Goal: Task Accomplishment & Management: Manage account settings

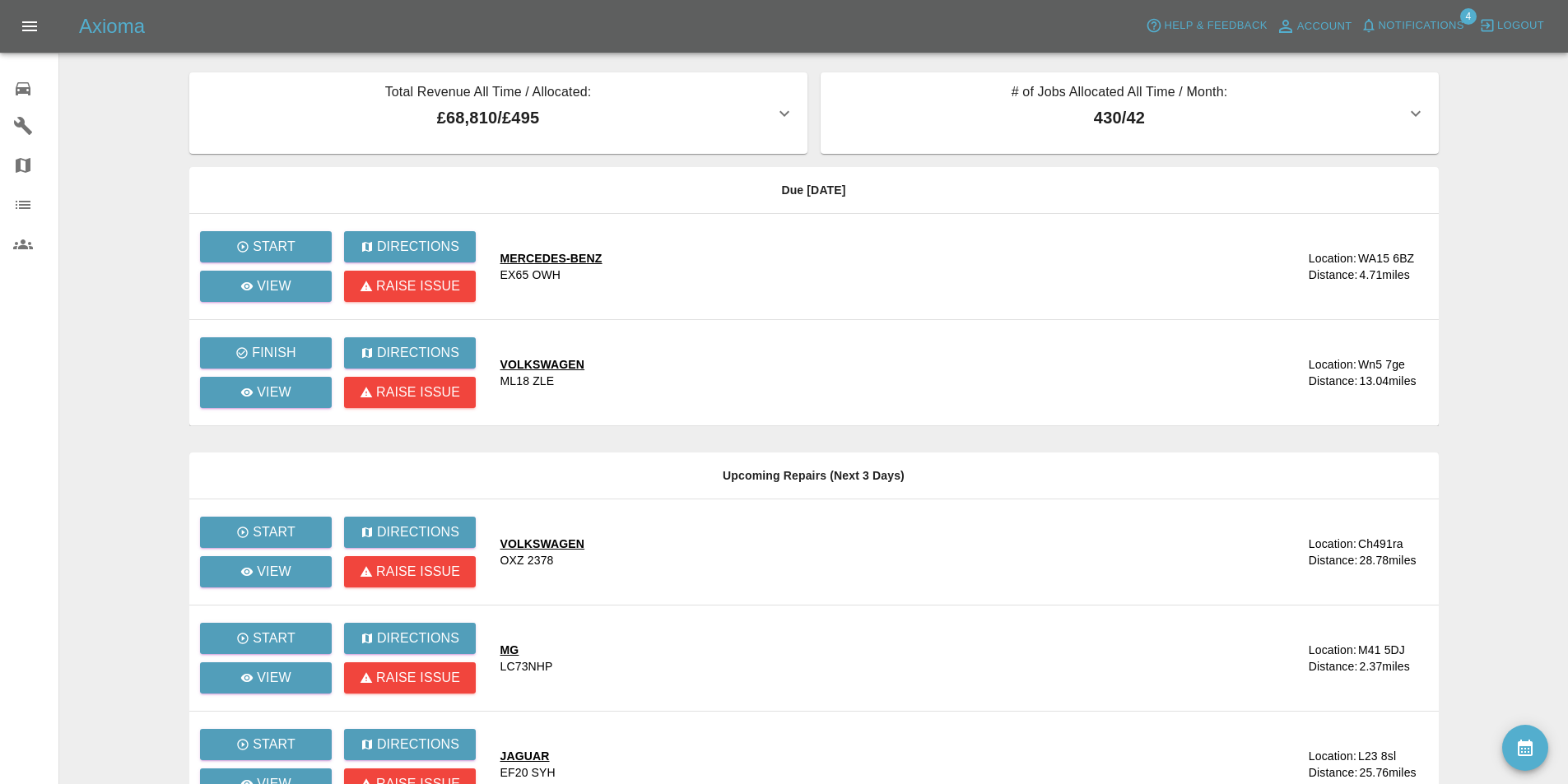
drag, startPoint x: 0, startPoint y: 0, endPoint x: 1405, endPoint y: 28, distance: 1405.3
click at [1405, 28] on span "Notifications" at bounding box center [1421, 26] width 86 height 19
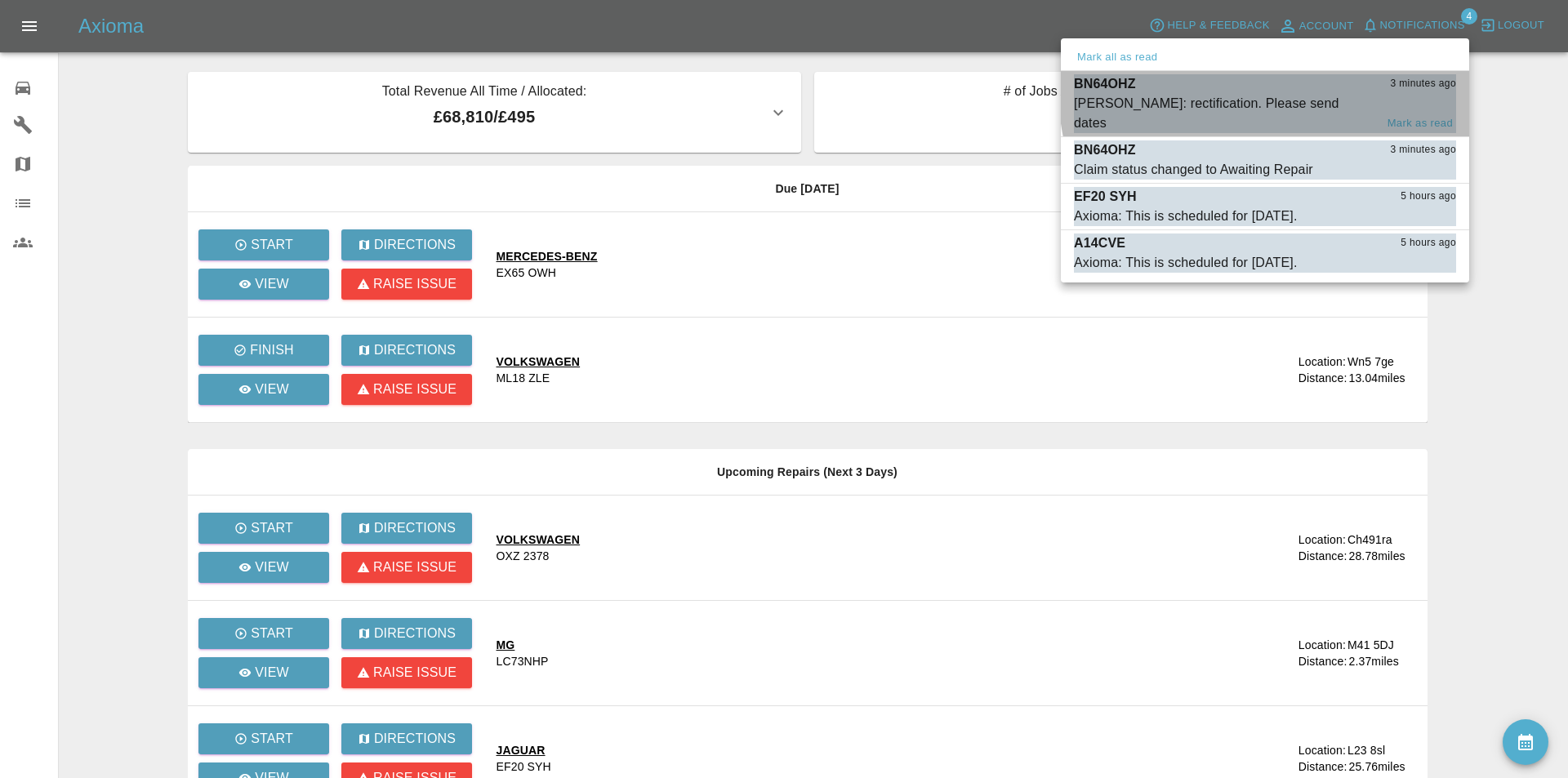
click at [1305, 89] on div "BN64OHZ 3 minutes ago" at bounding box center [1265, 84] width 382 height 20
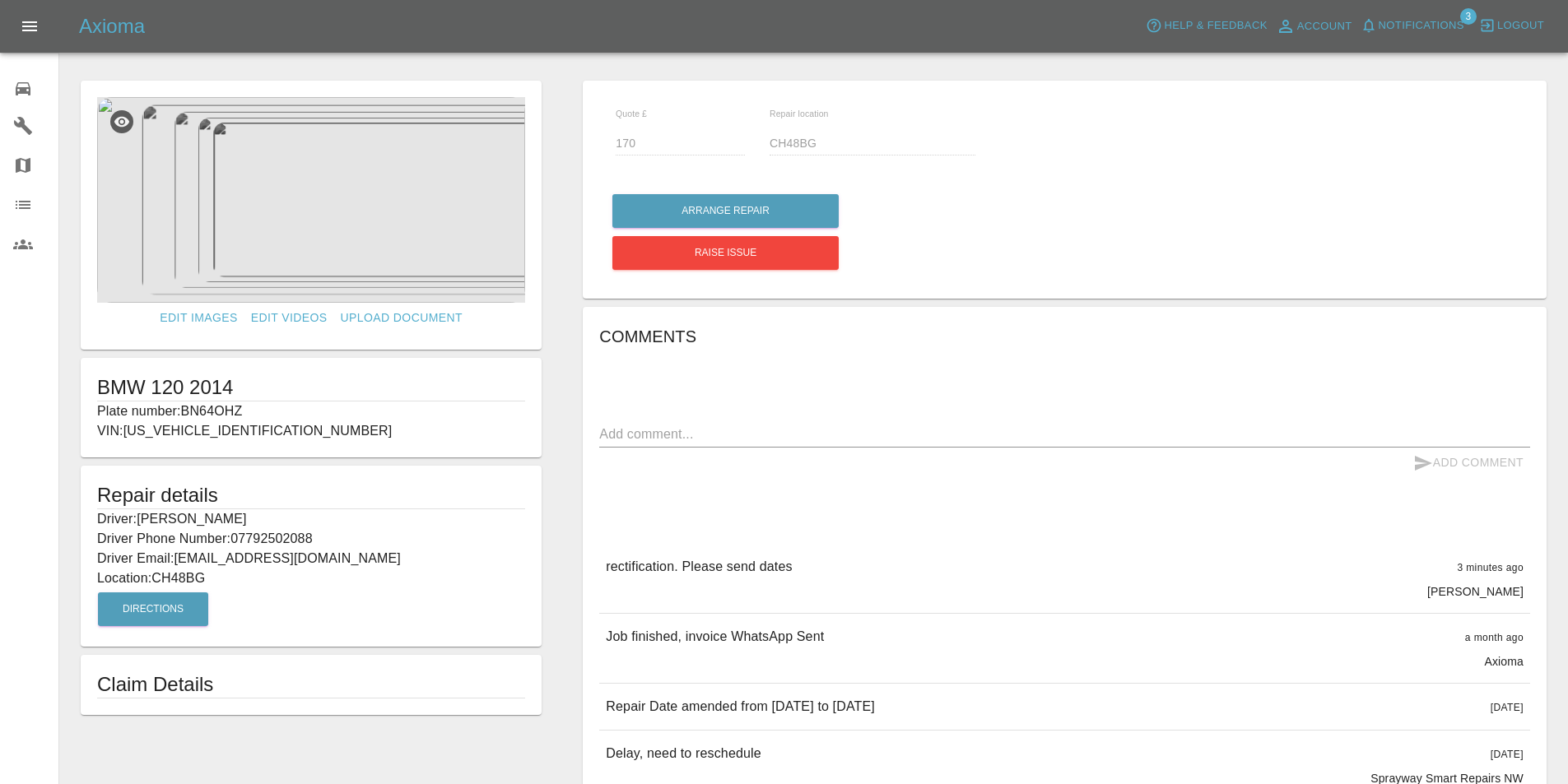
click at [557, 202] on div "Edit Images Edit Videos Upload Document BMW 120 2014 Plate number: BN64OHZ VIN:…" at bounding box center [311, 658] width 502 height 1171
click at [555, 161] on div "Edit Images Edit Videos Upload Document BMW 120 2014 Plate number: BN64OHZ VIN:…" at bounding box center [311, 658] width 502 height 1171
click at [203, 316] on link "Edit Images" at bounding box center [199, 318] width 91 height 31
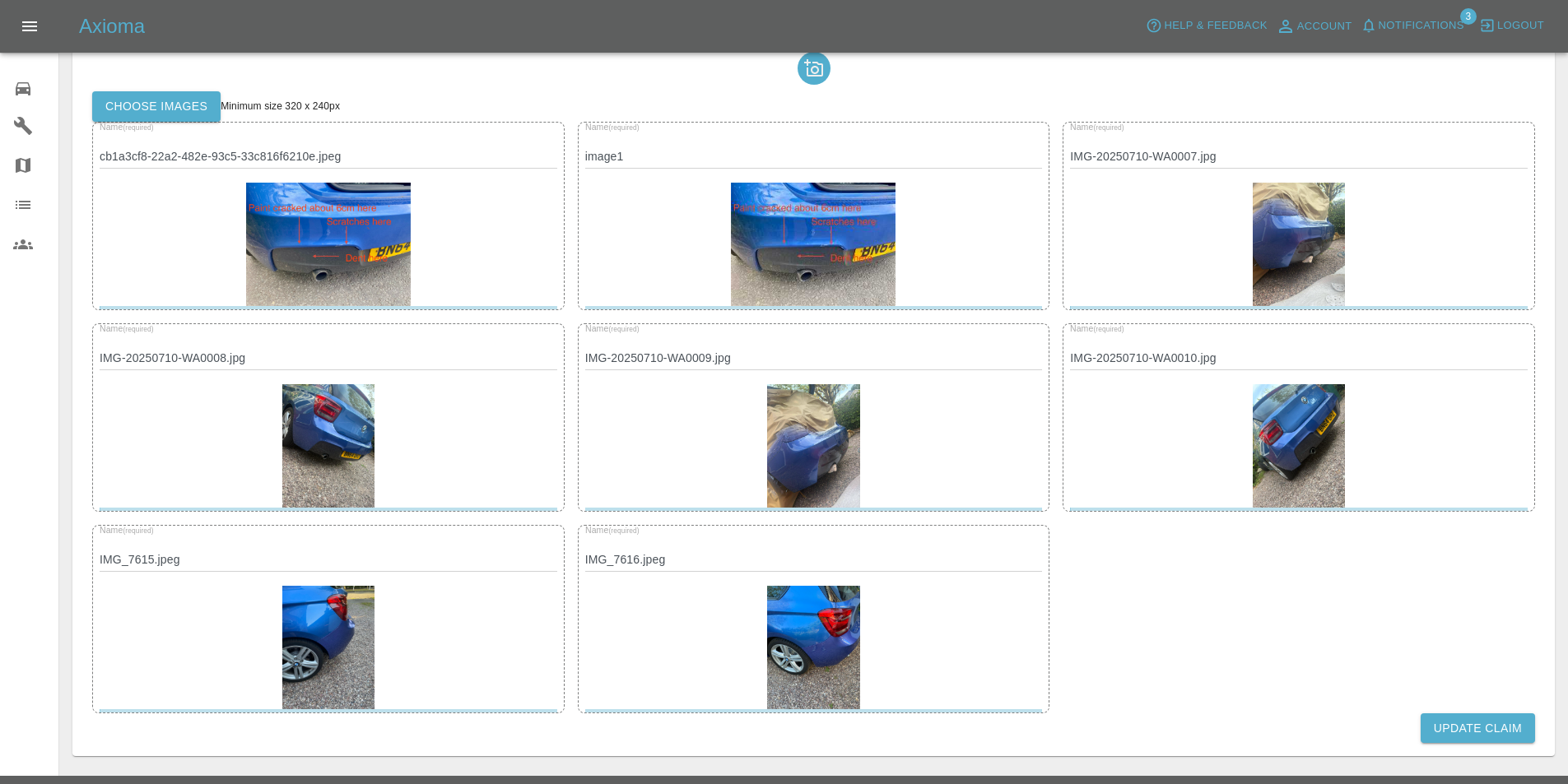
scroll to position [78, 0]
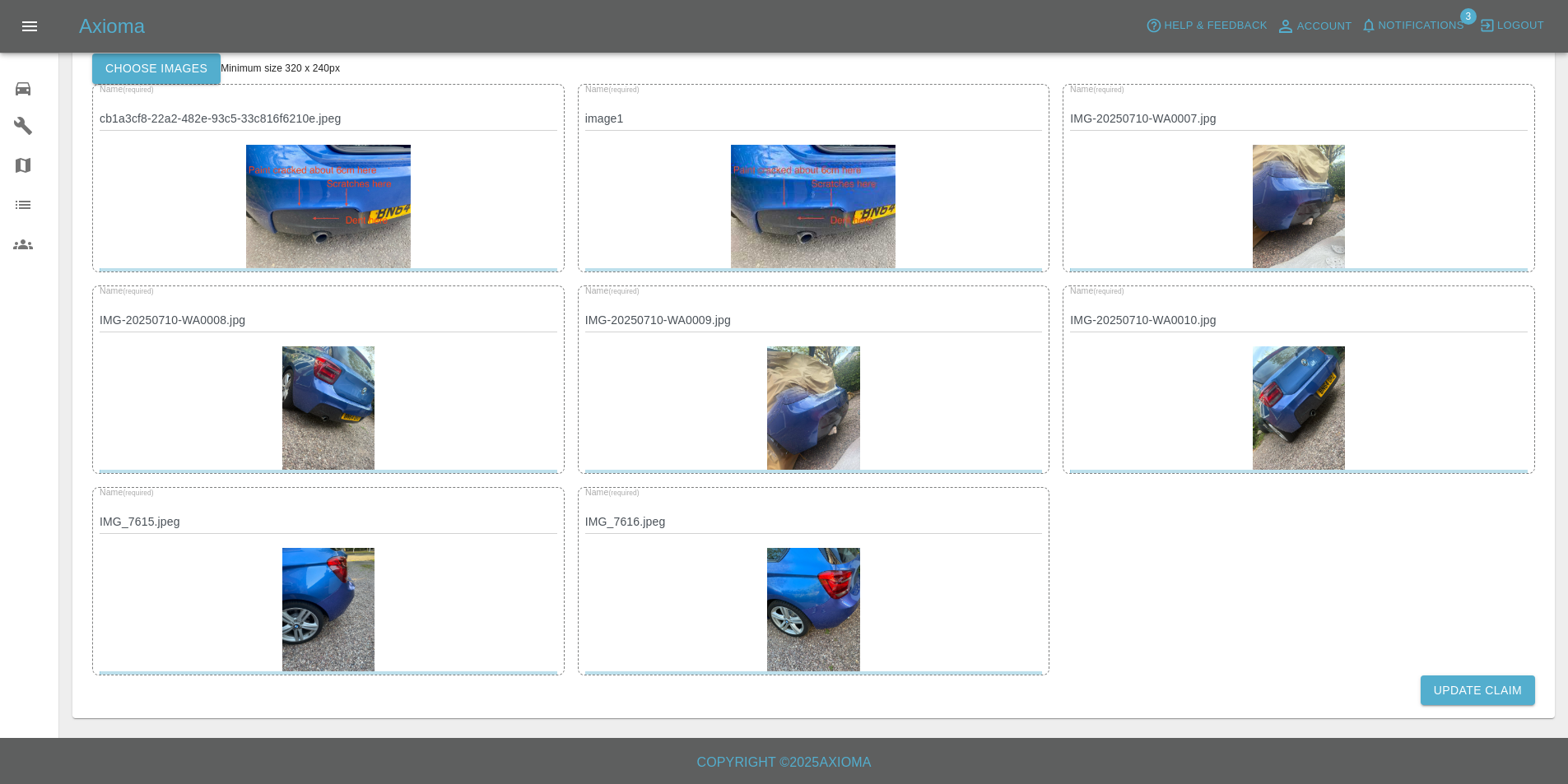
click at [816, 599] on img at bounding box center [814, 610] width 93 height 123
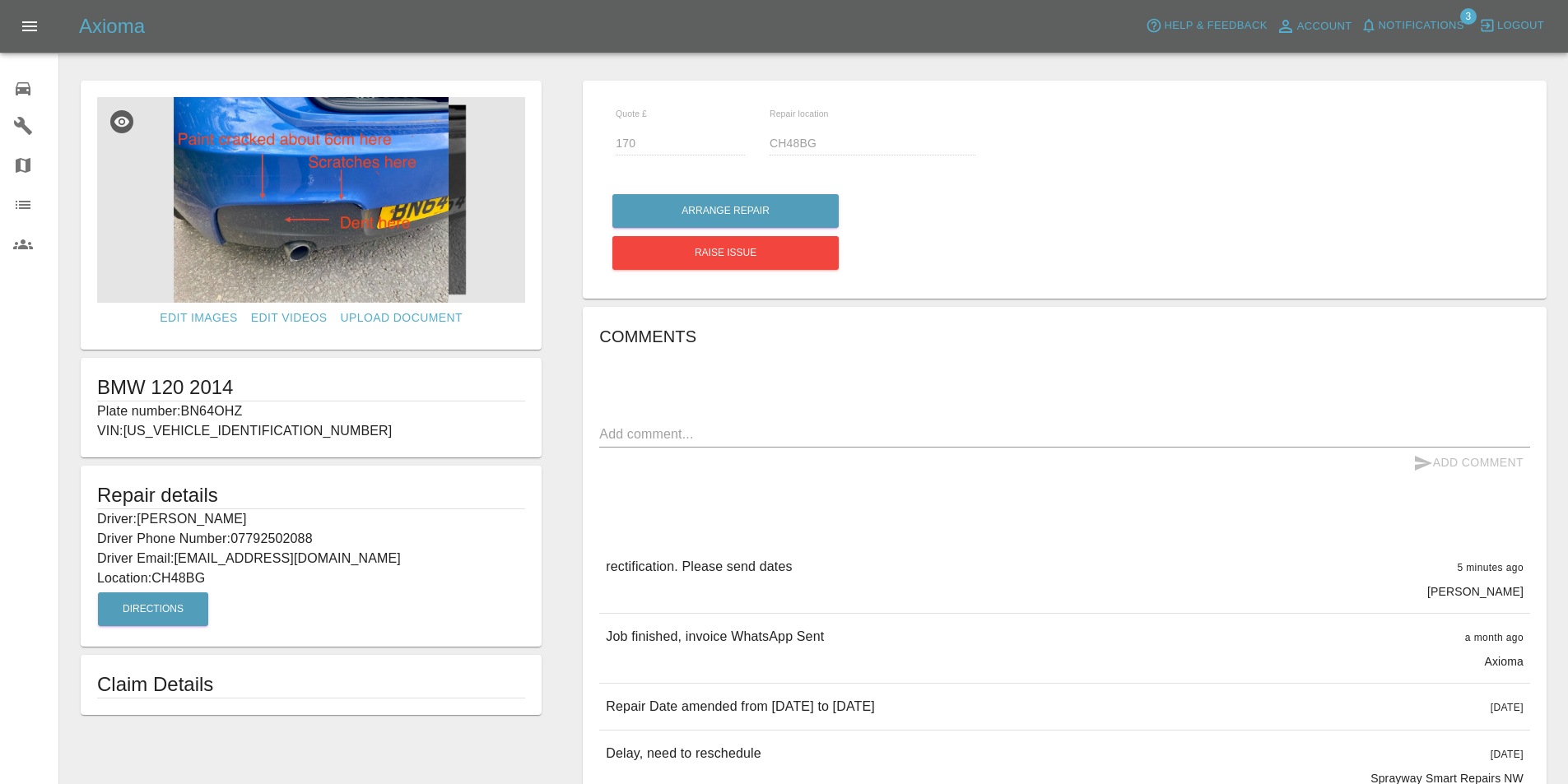
click at [345, 222] on img at bounding box center [310, 199] width 428 height 206
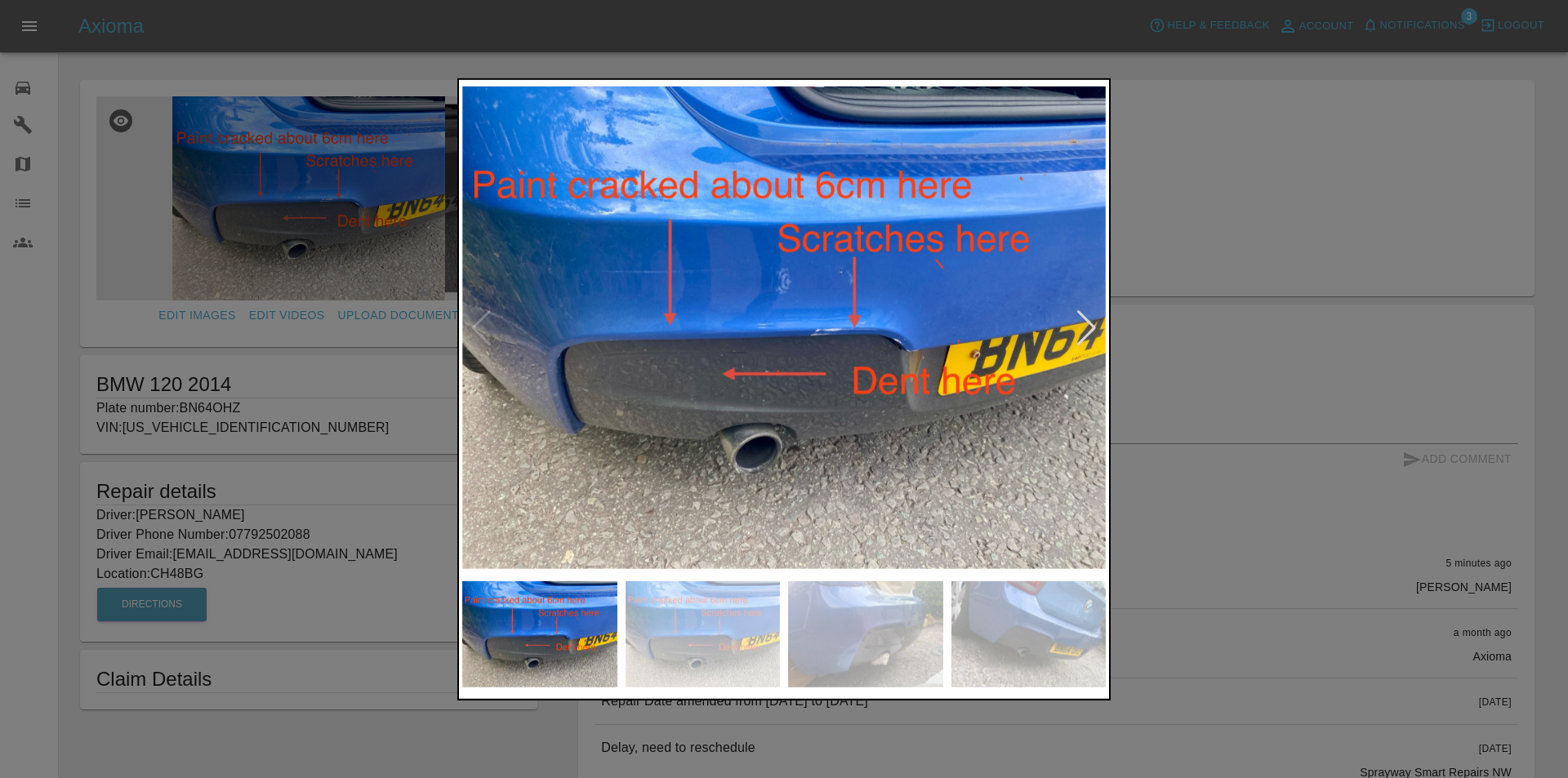
click at [1083, 326] on div at bounding box center [1086, 327] width 22 height 36
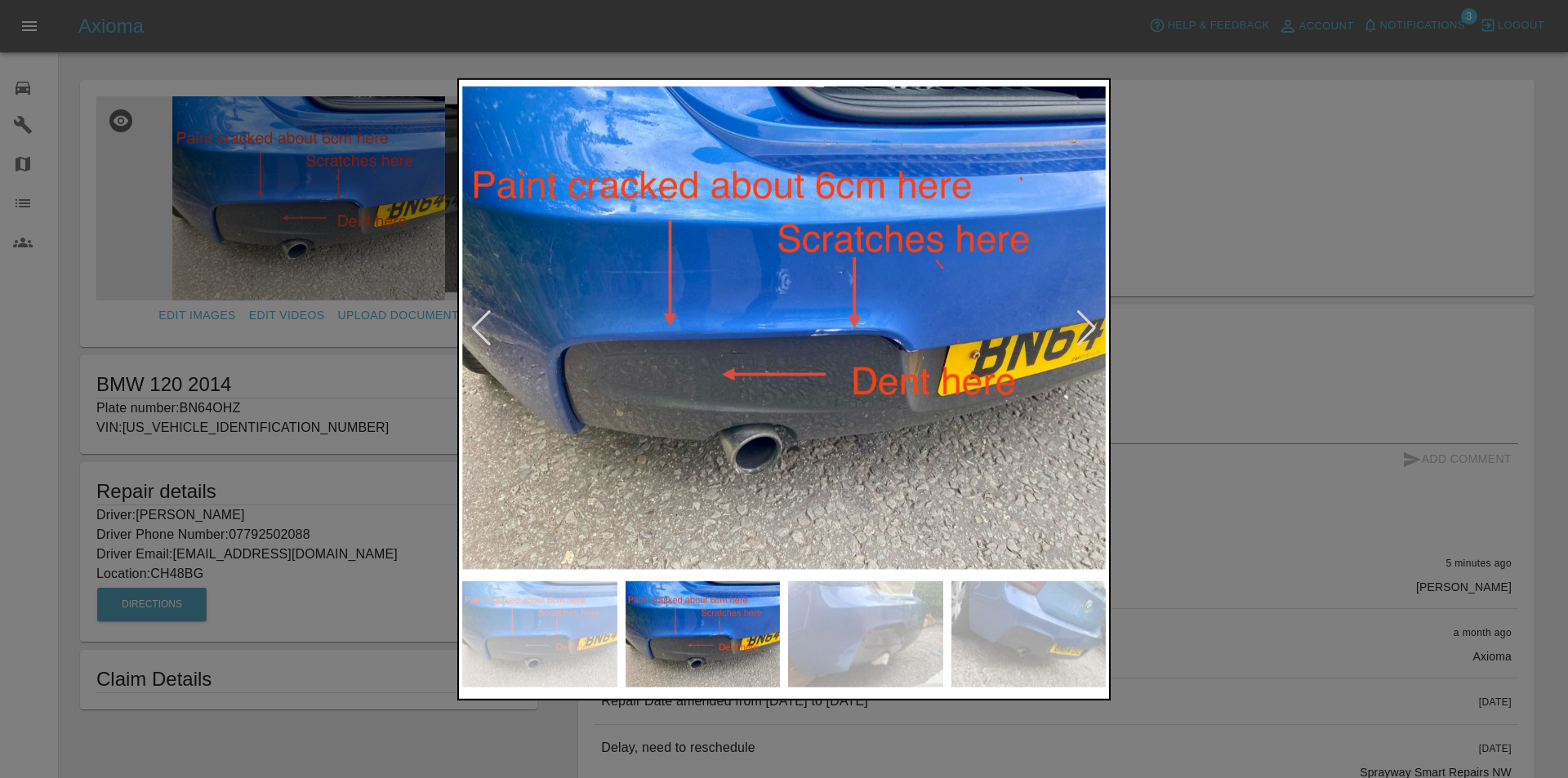
click at [1082, 326] on div at bounding box center [1086, 327] width 22 height 36
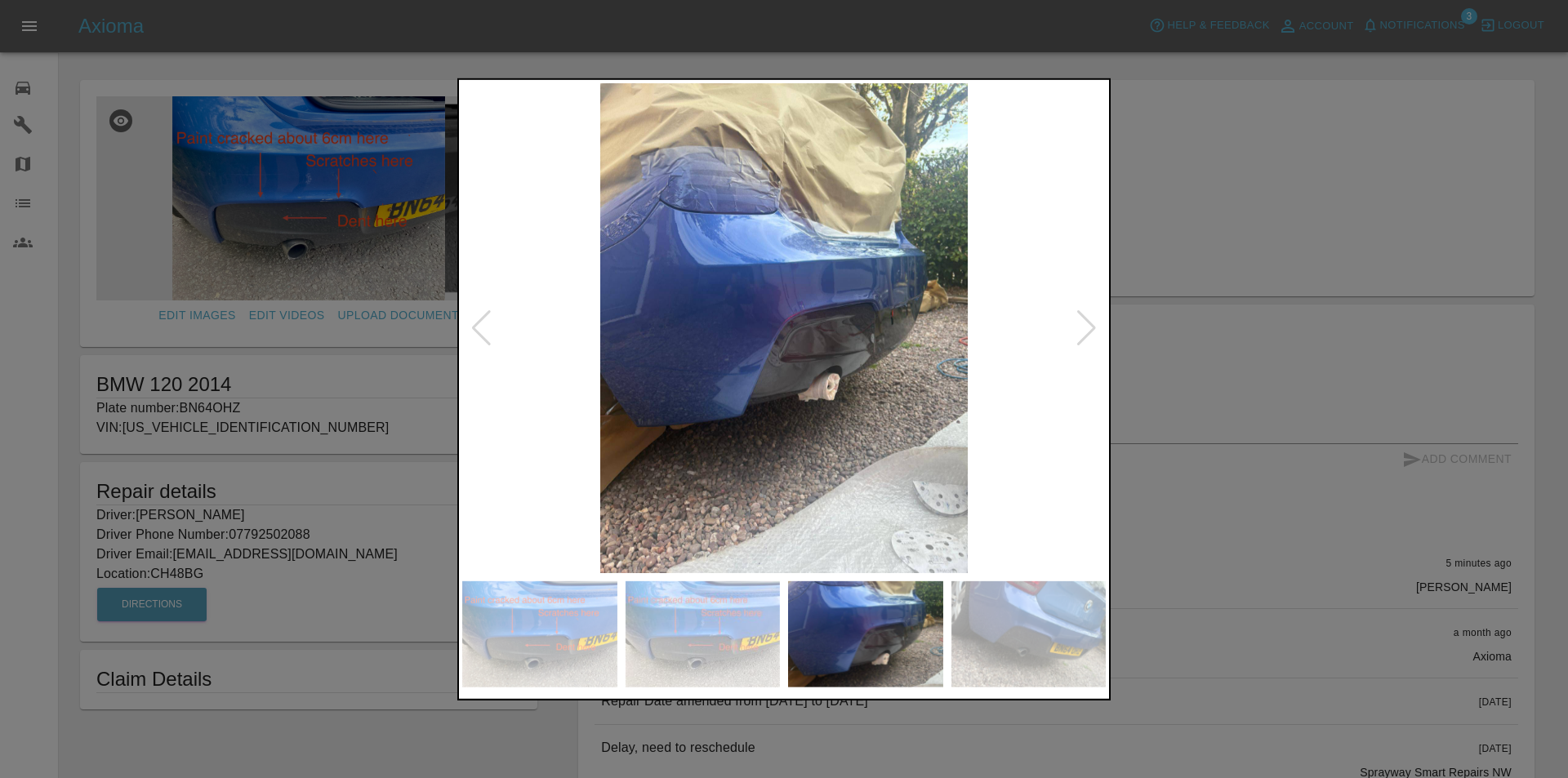
click at [1082, 326] on div at bounding box center [1086, 327] width 22 height 36
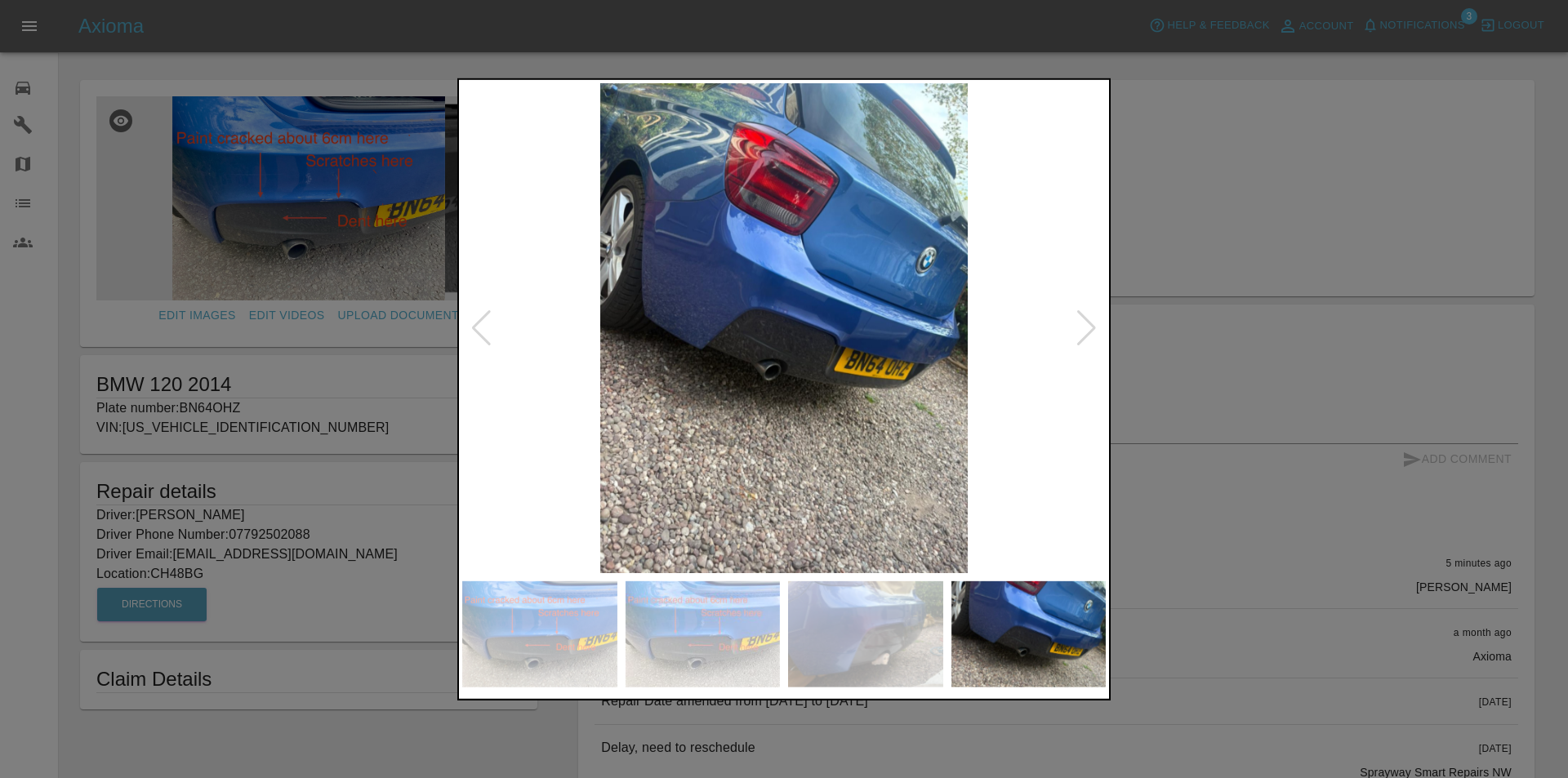
click at [1082, 326] on div at bounding box center [1086, 327] width 22 height 36
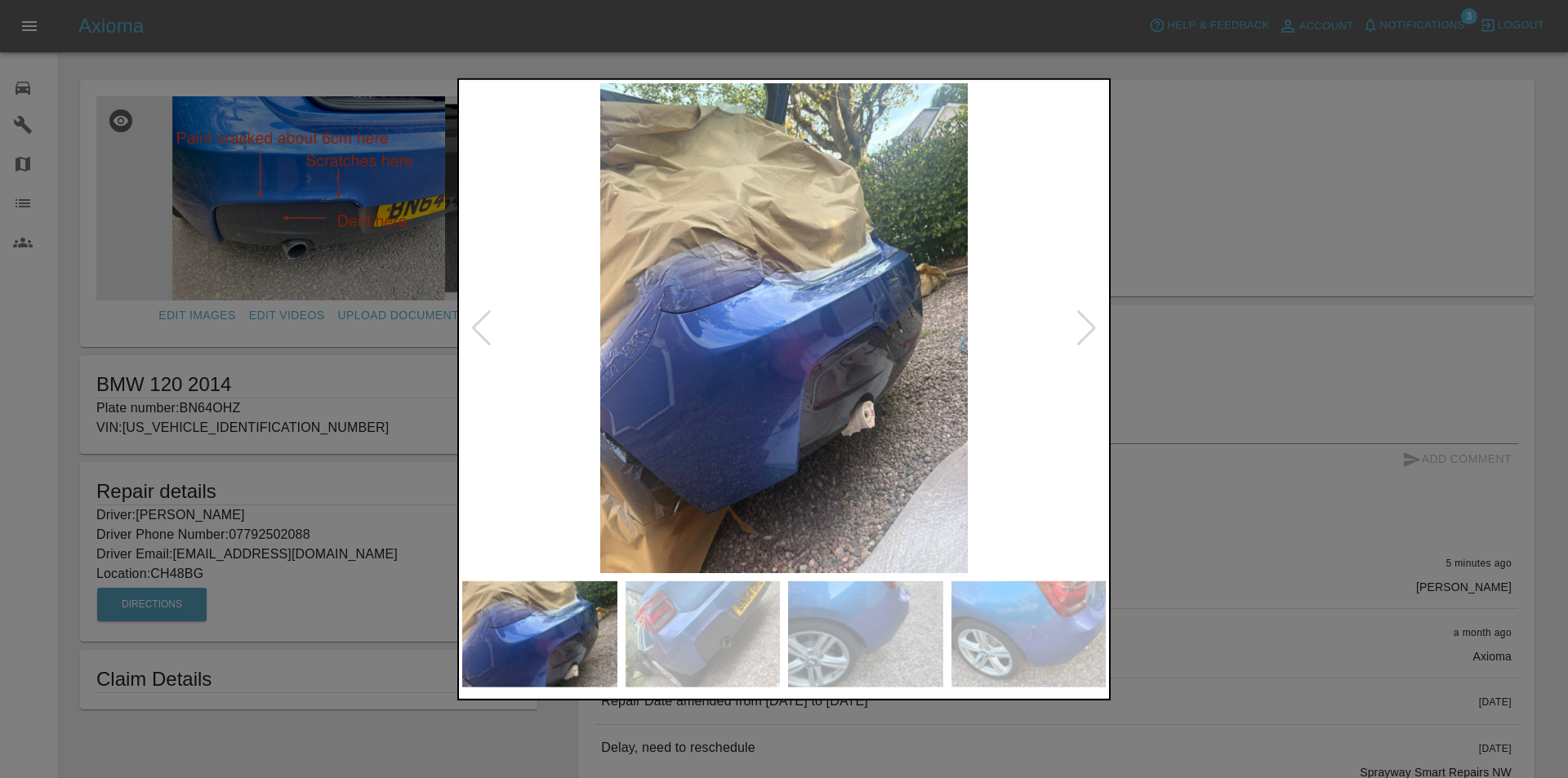
click at [1082, 326] on div at bounding box center [1086, 327] width 22 height 36
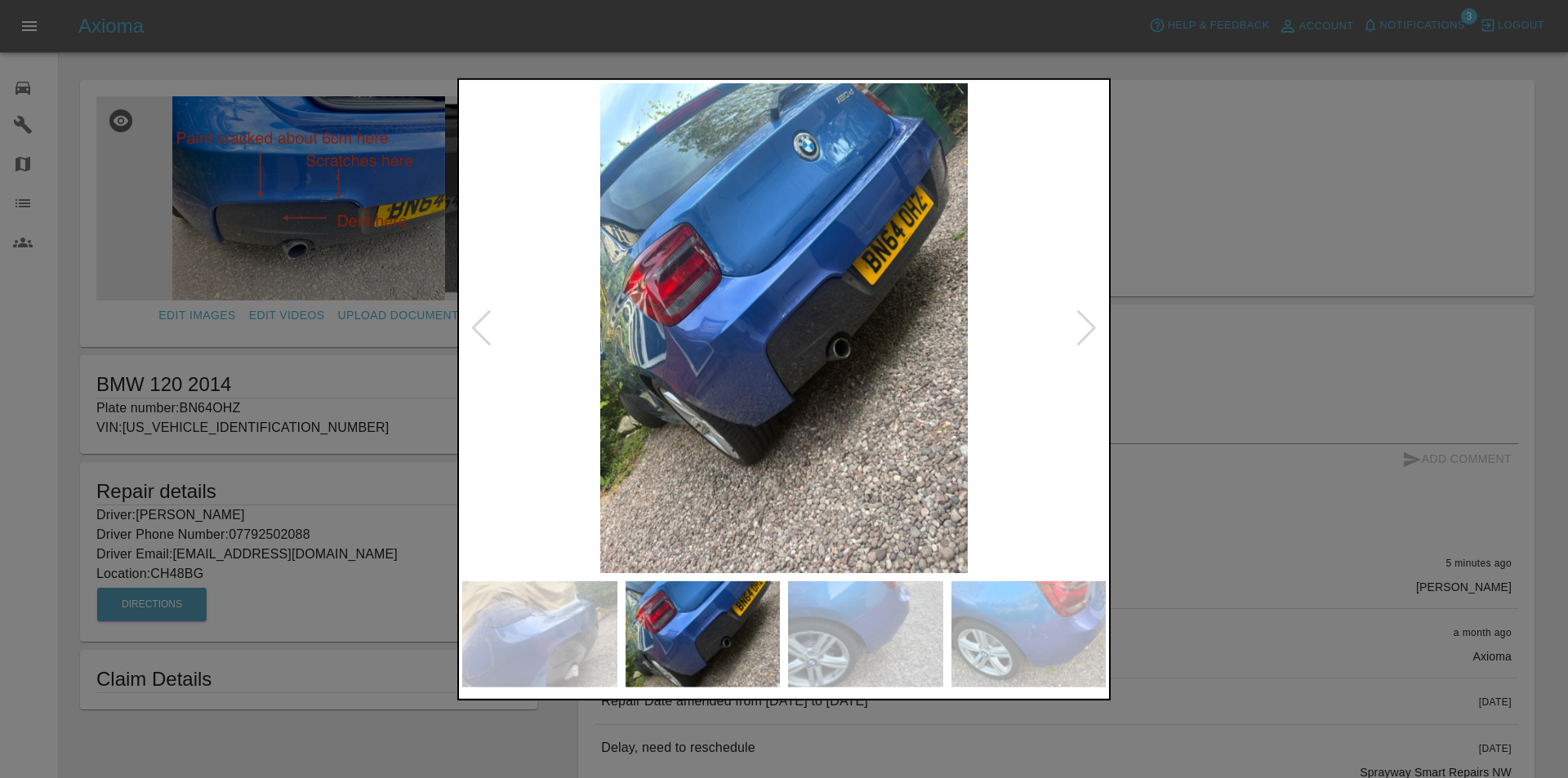
click at [1082, 326] on div at bounding box center [1086, 327] width 22 height 36
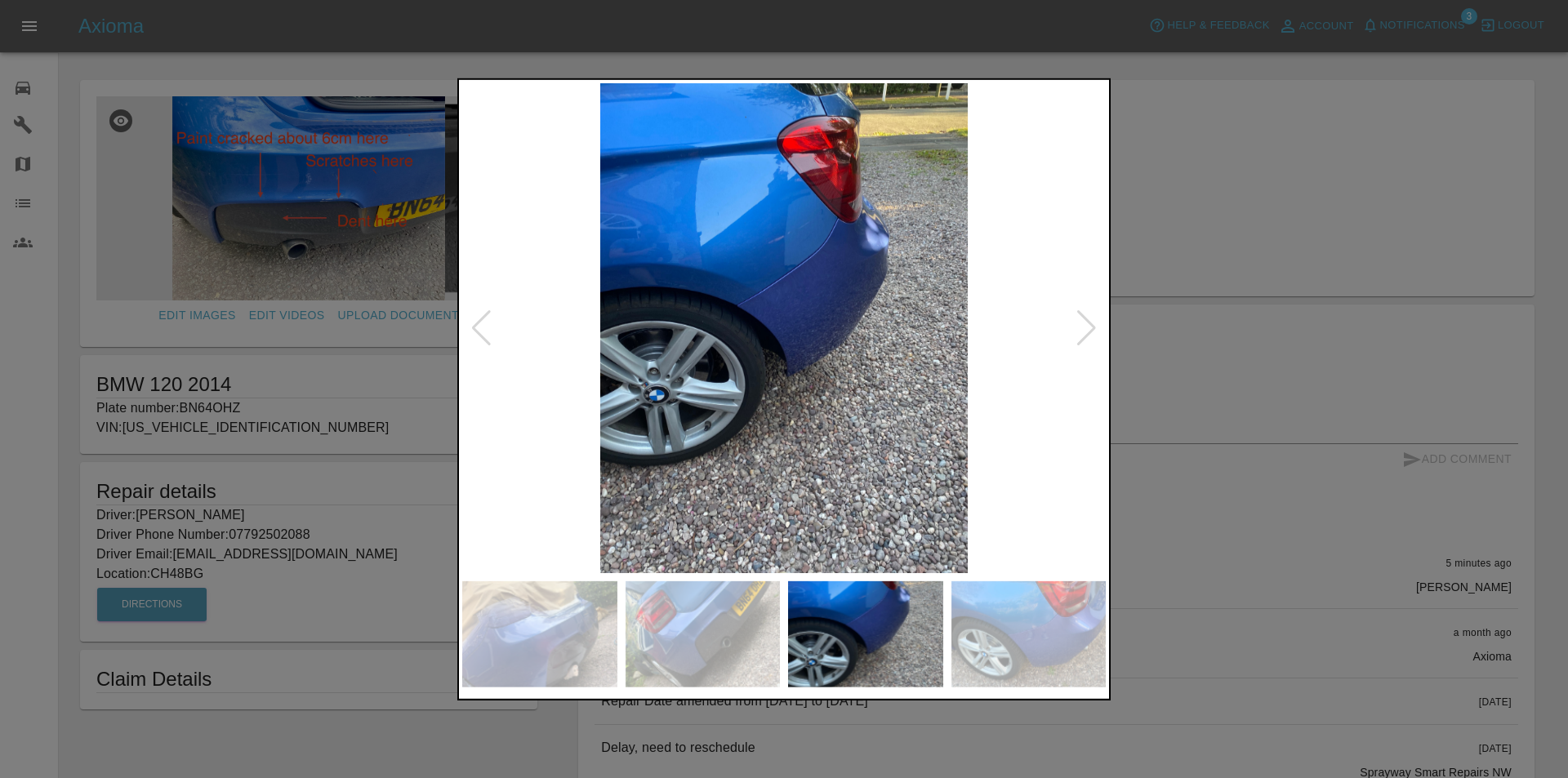
click at [1082, 326] on div at bounding box center [1086, 327] width 22 height 36
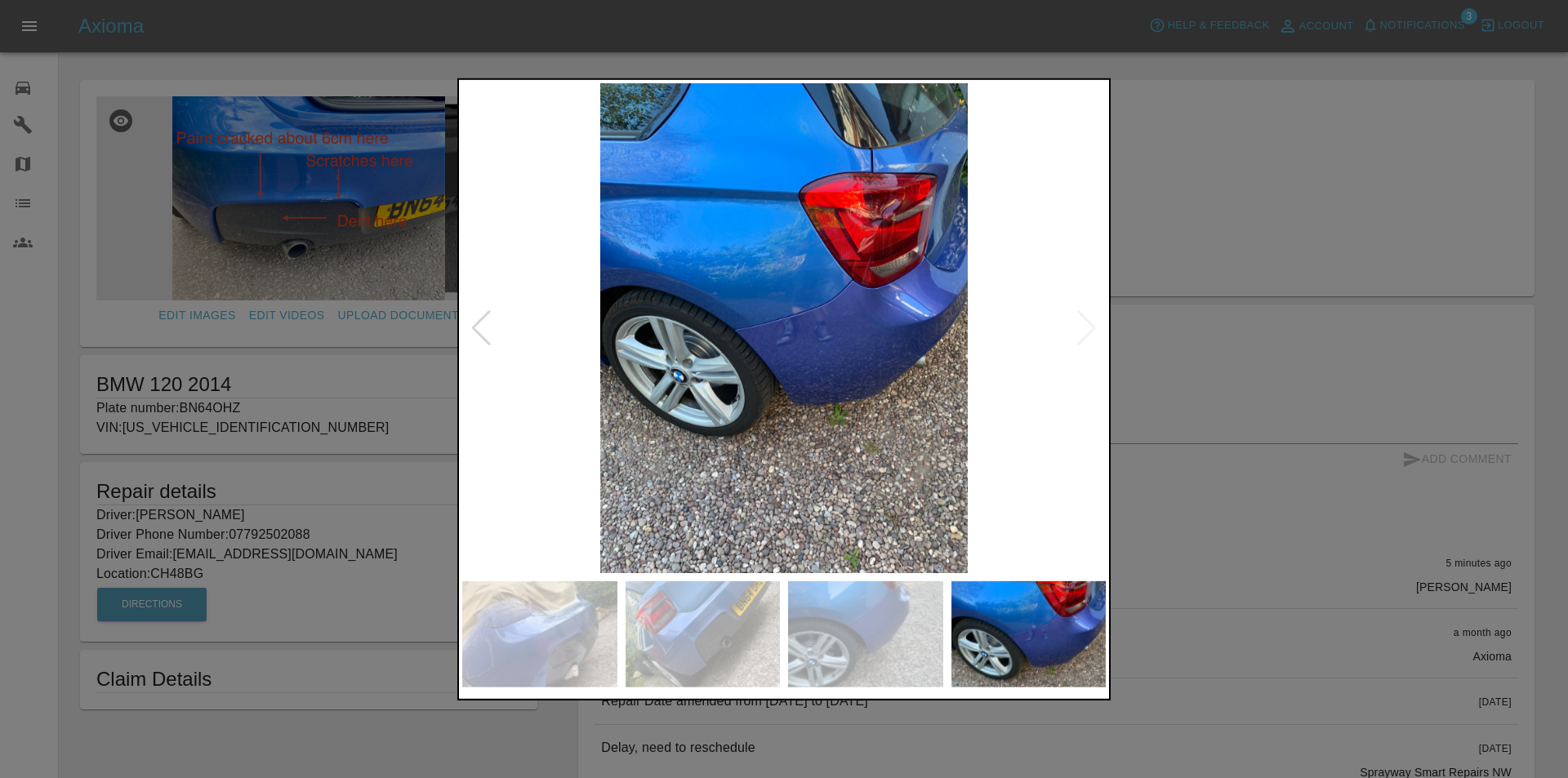
click at [1187, 175] on div at bounding box center [784, 389] width 1568 height 778
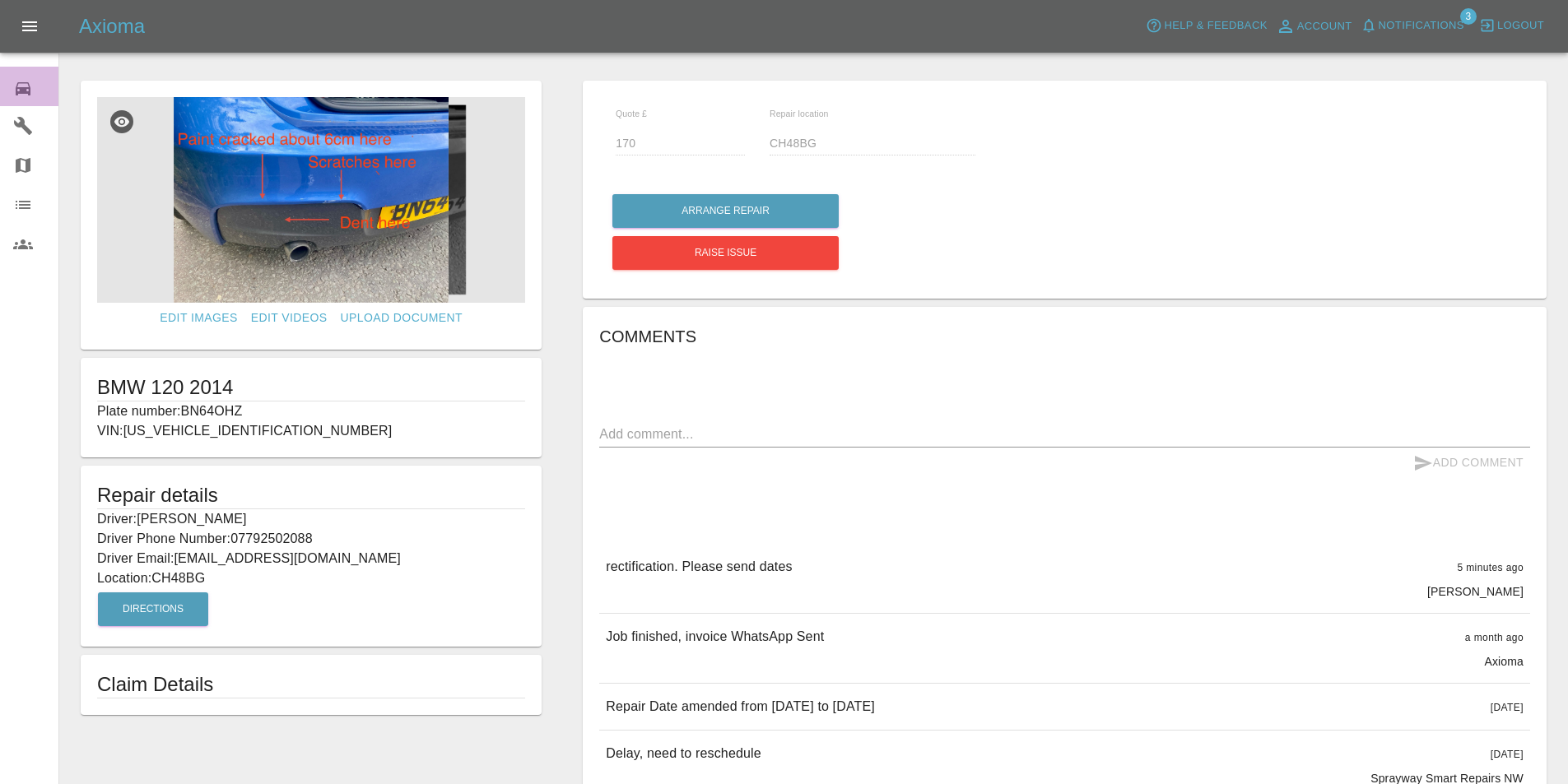
click at [22, 85] on icon at bounding box center [23, 89] width 20 height 20
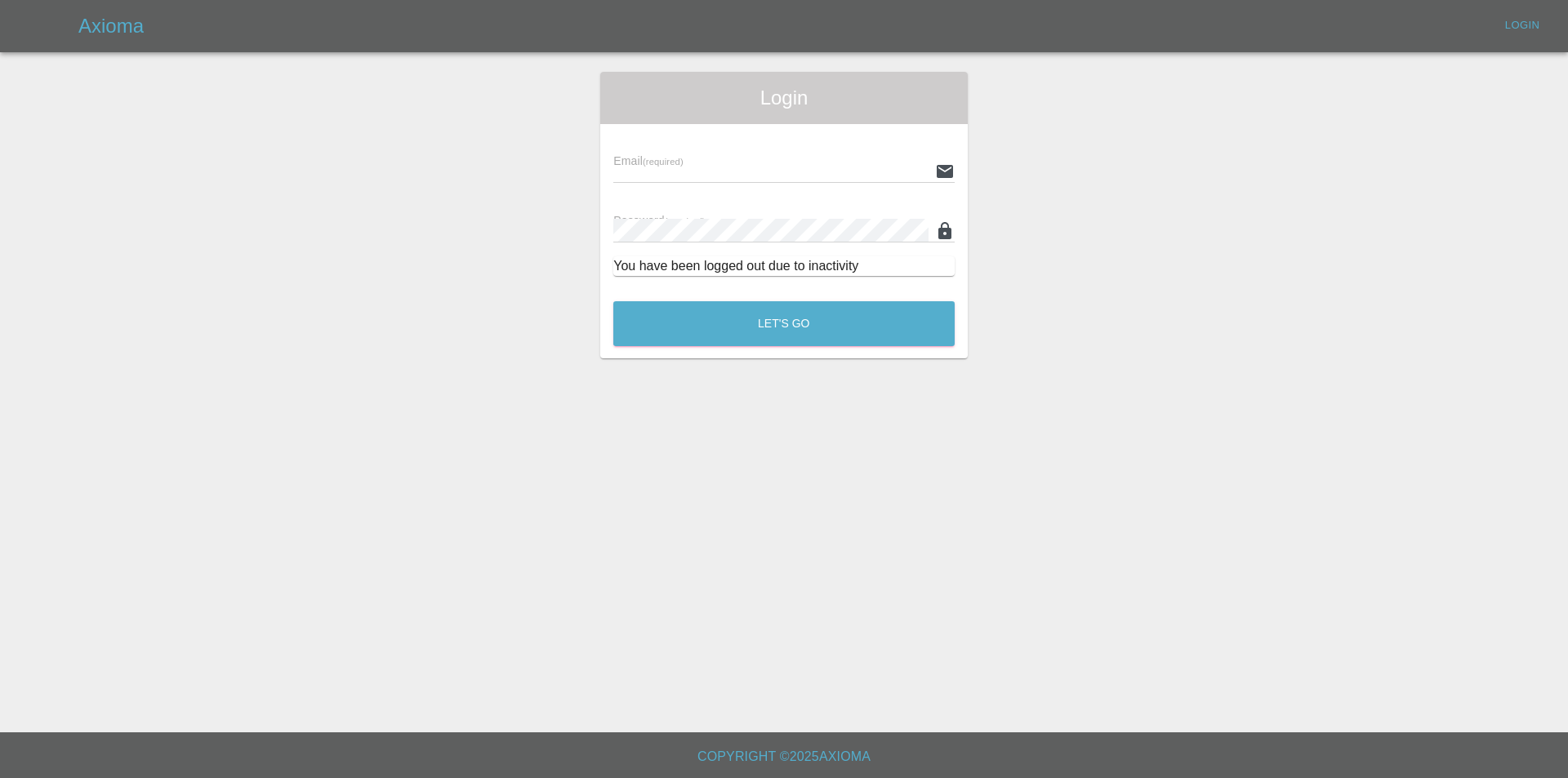
type input "[EMAIL_ADDRESS][DOMAIN_NAME]"
click at [659, 322] on button "Let's Go" at bounding box center [784, 324] width 341 height 45
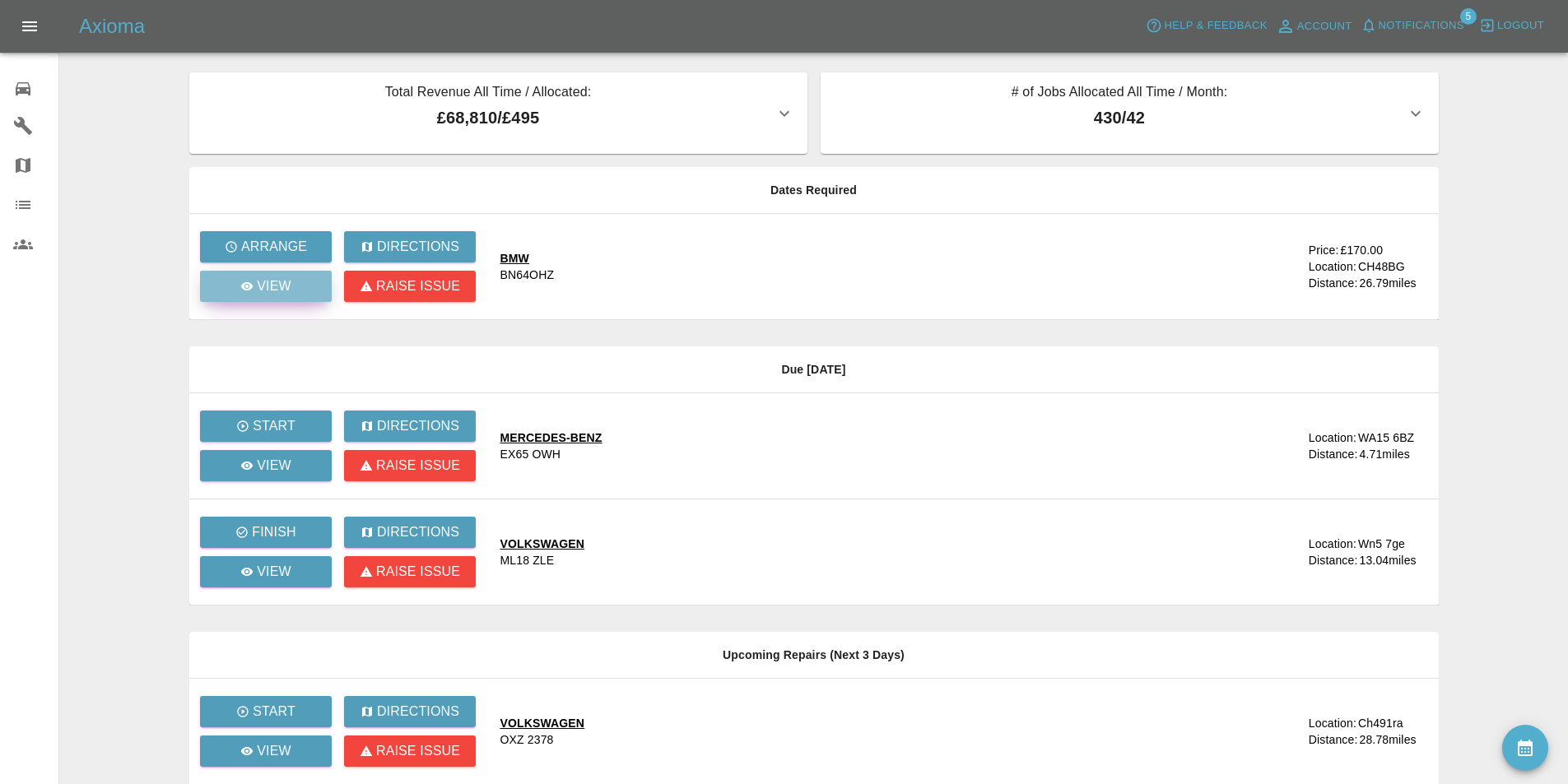
click at [276, 289] on p "View" at bounding box center [274, 287] width 34 height 20
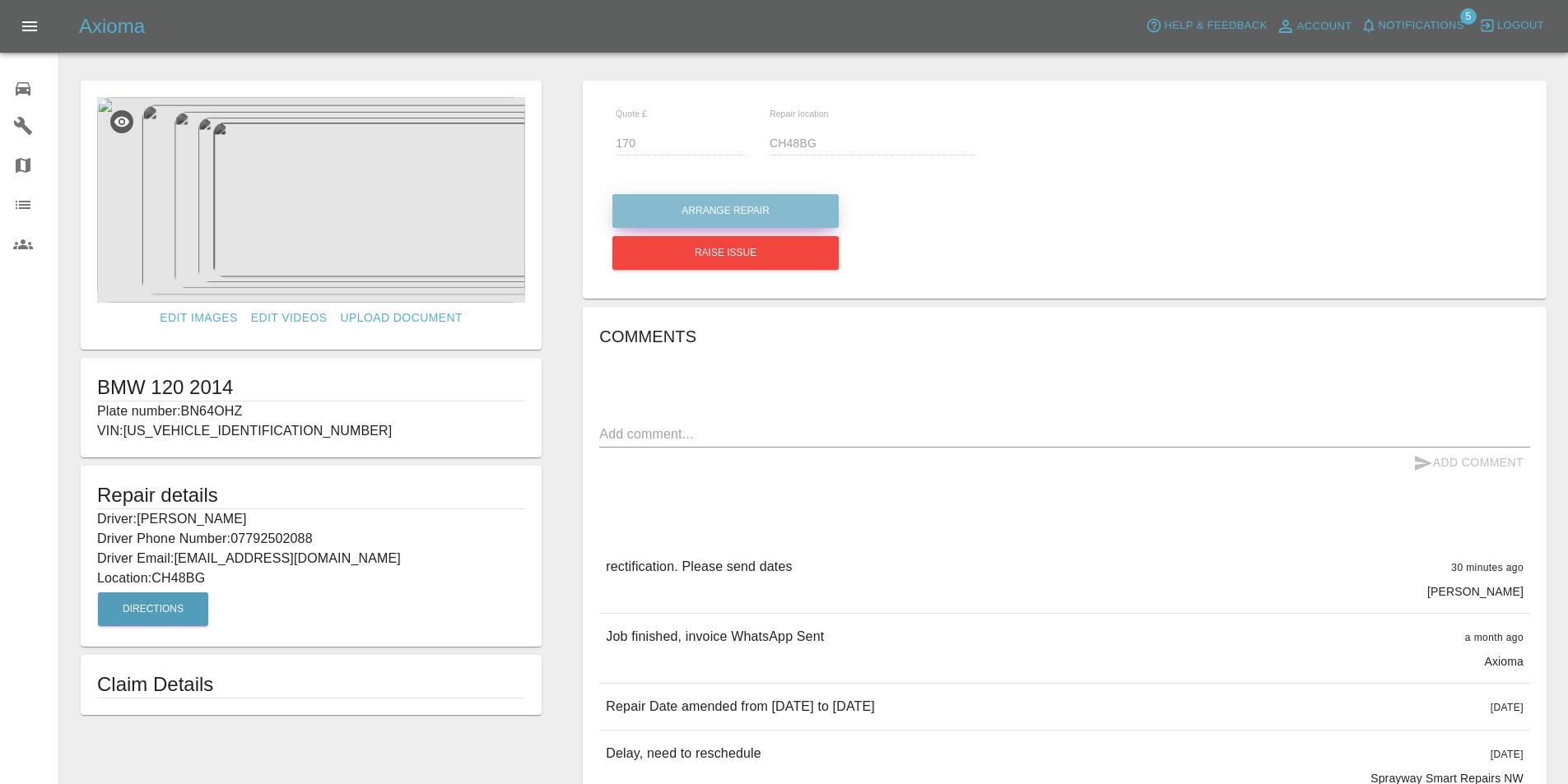
click at [789, 199] on button "Arrange Repair" at bounding box center [725, 211] width 226 height 33
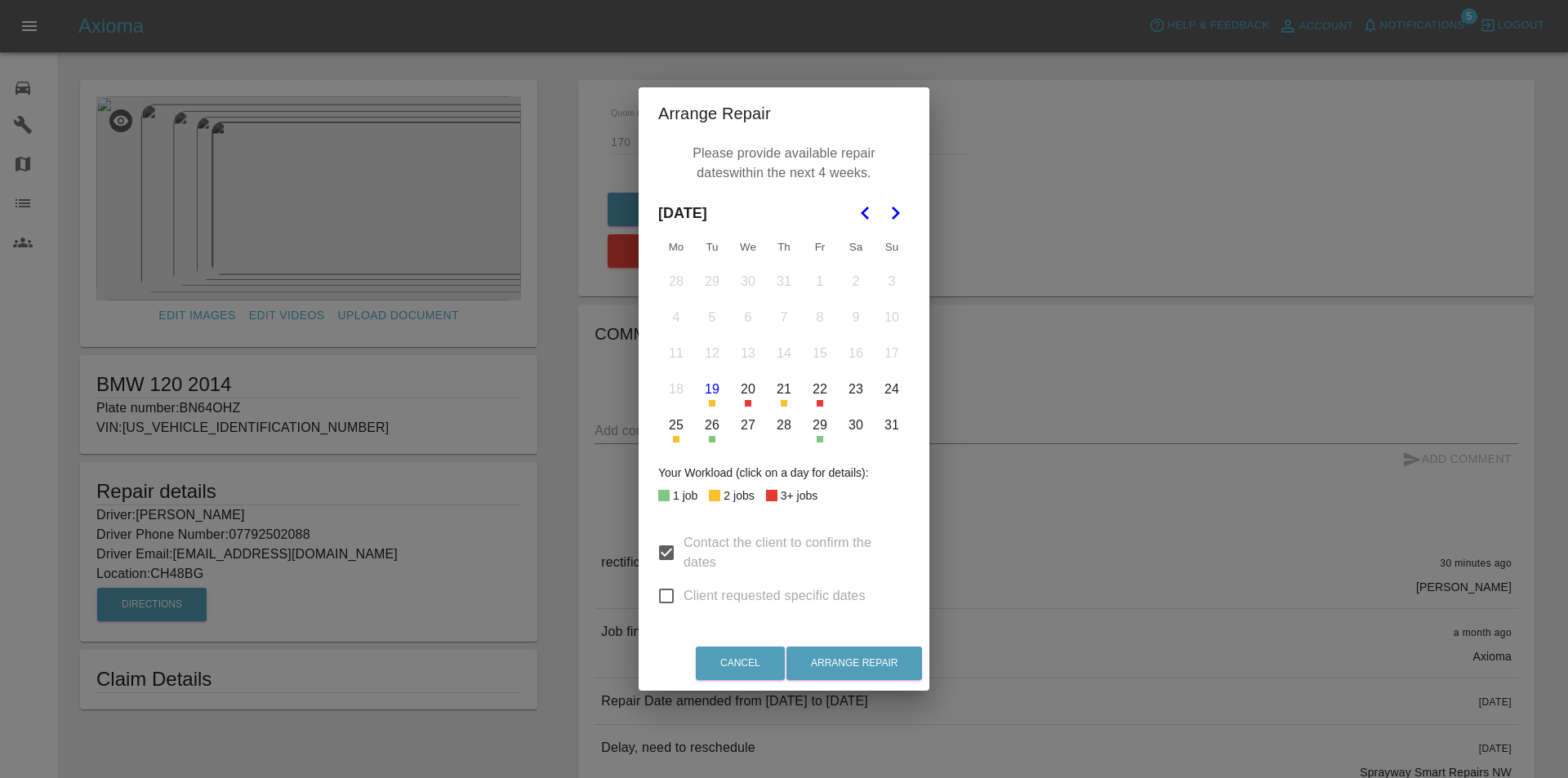
click at [780, 427] on button "28" at bounding box center [784, 425] width 34 height 34
click at [892, 206] on icon "Go to the Next Month" at bounding box center [895, 214] width 20 height 20
click at [673, 283] on button "1" at bounding box center [675, 281] width 34 height 34
click at [710, 282] on button "2" at bounding box center [712, 281] width 34 height 34
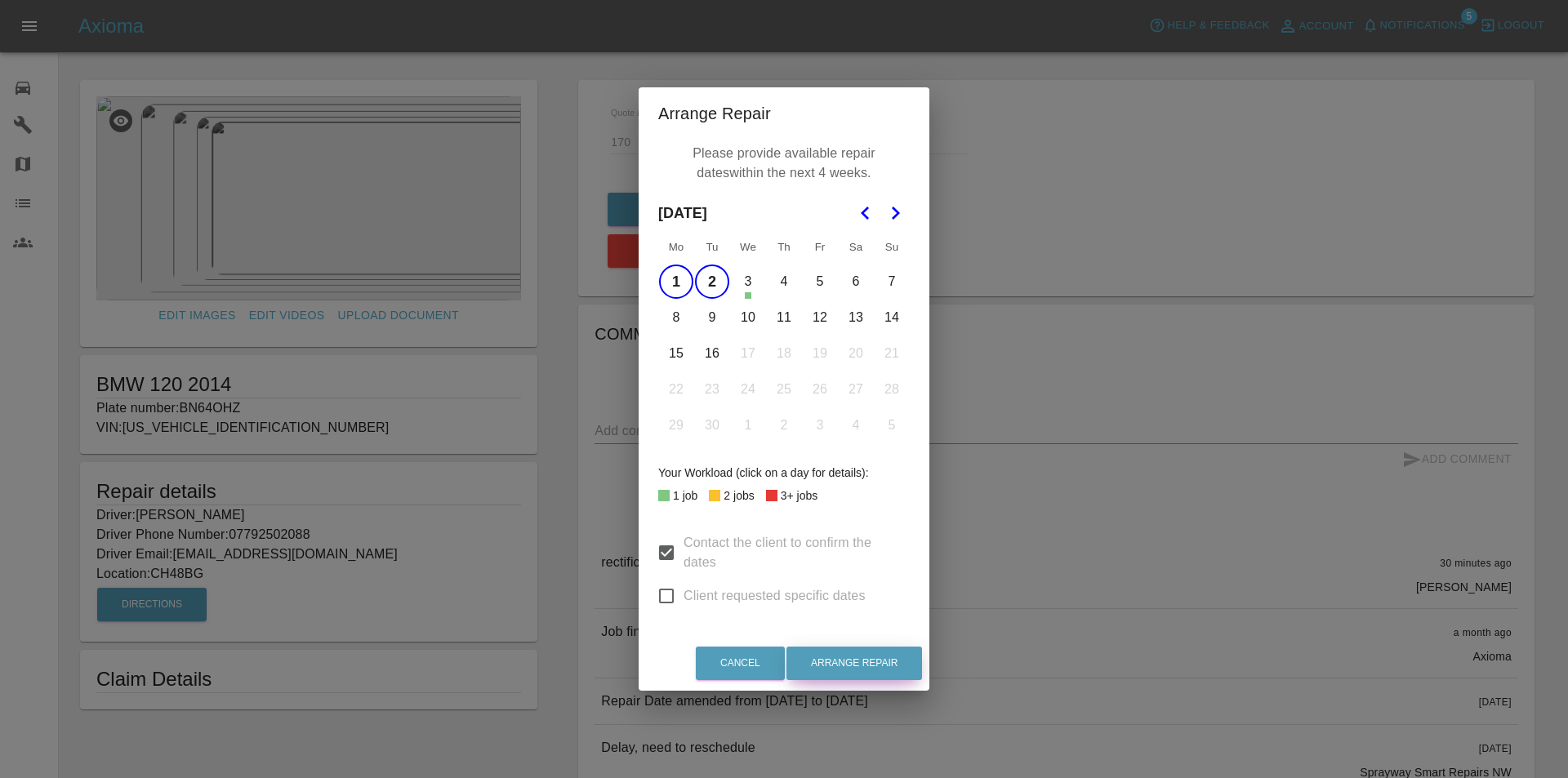
click at [850, 660] on button "Arrange Repair" at bounding box center [854, 664] width 136 height 33
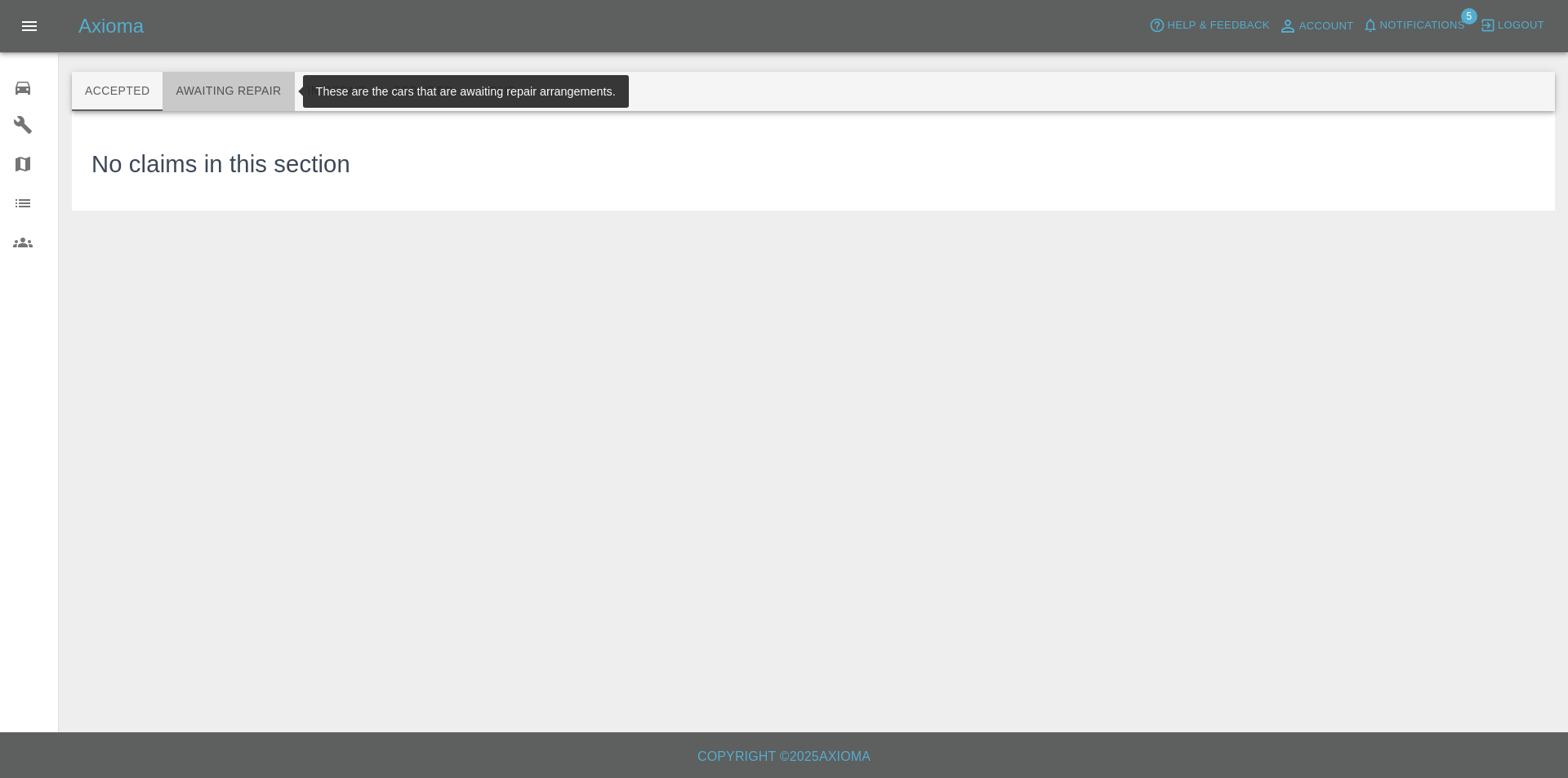
click at [233, 84] on button "Awaiting Repair" at bounding box center [228, 91] width 132 height 39
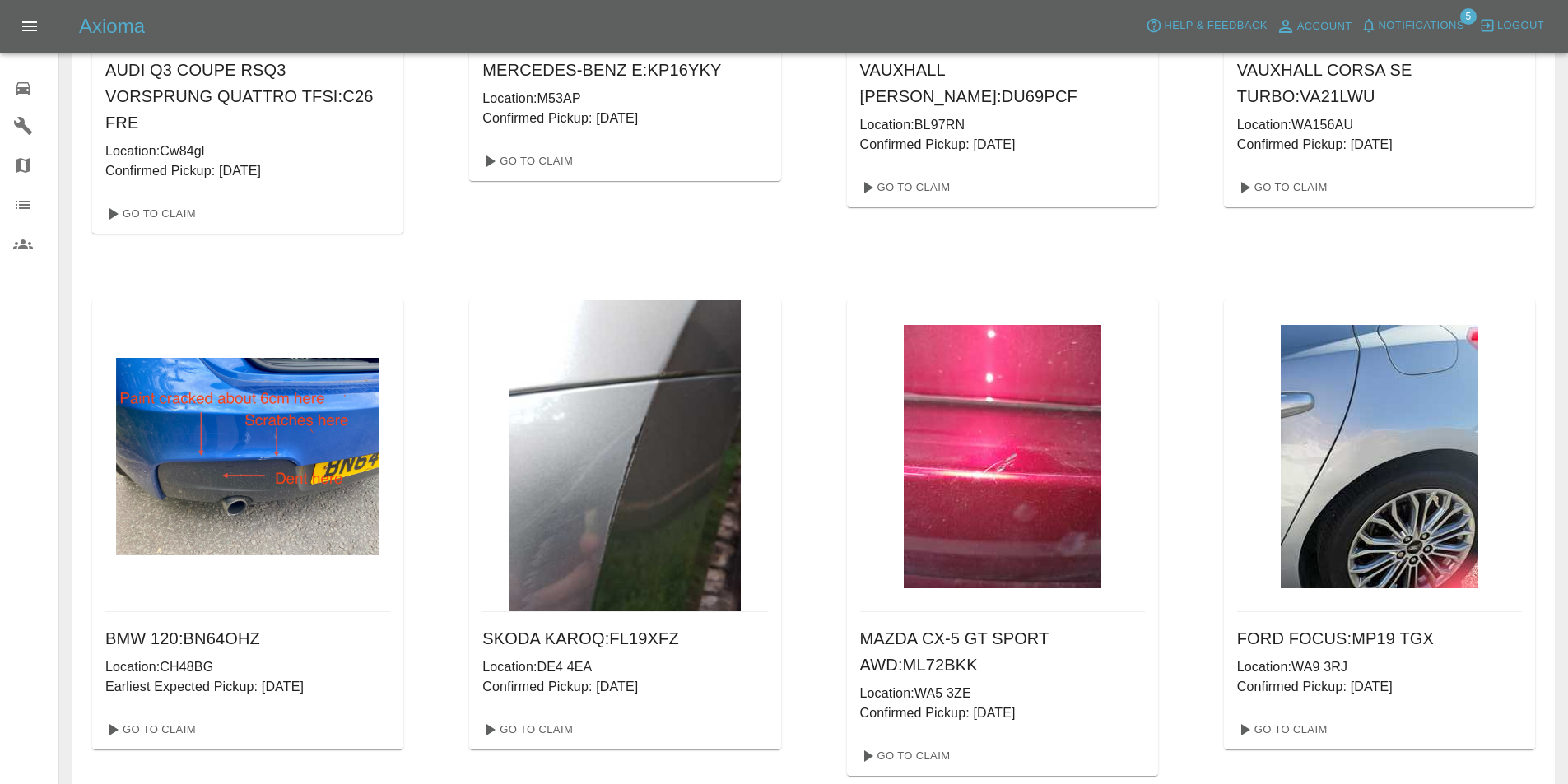
scroll to position [1509, 0]
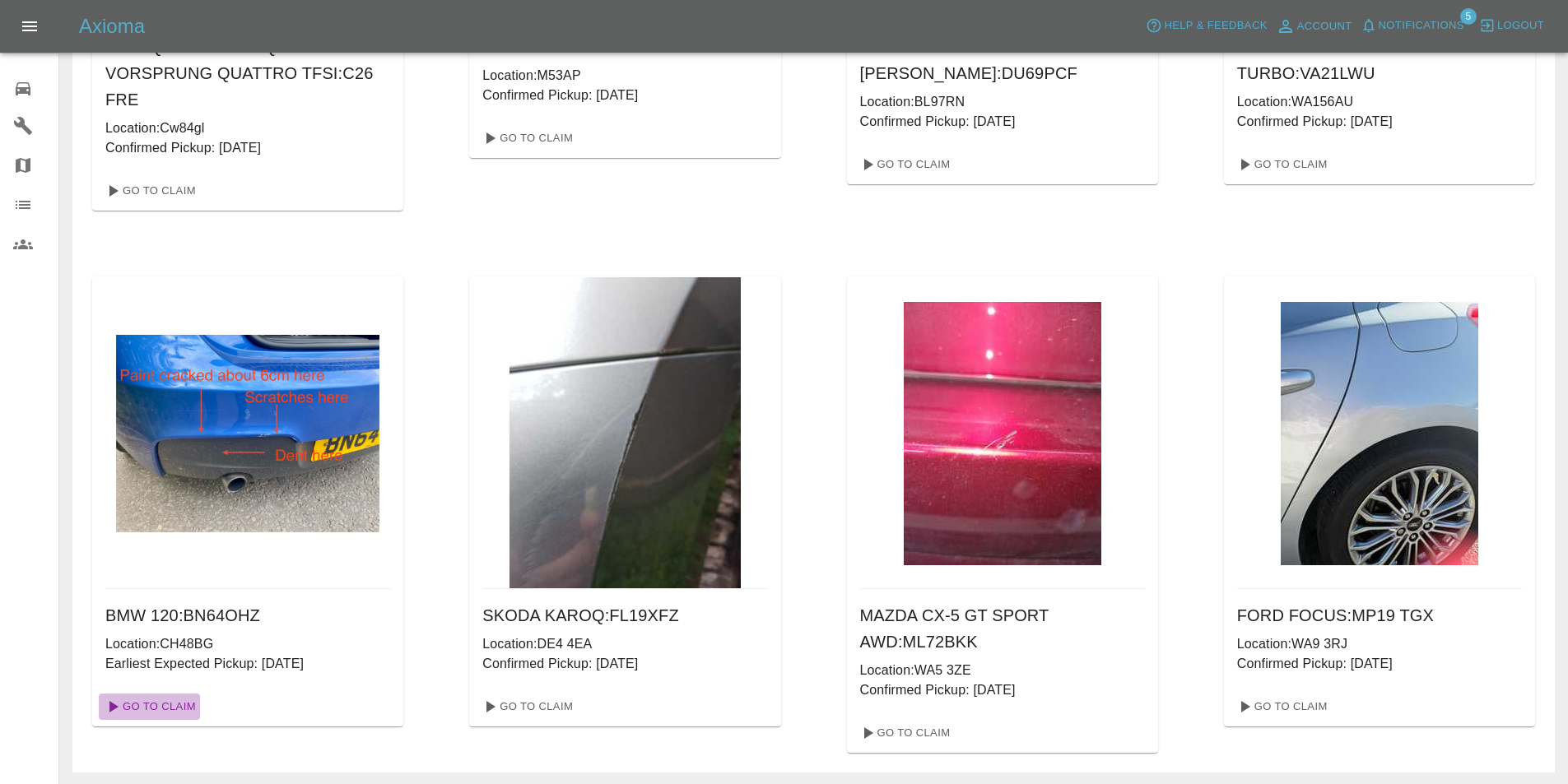
click at [163, 702] on link "Go To Claim" at bounding box center [148, 707] width 101 height 27
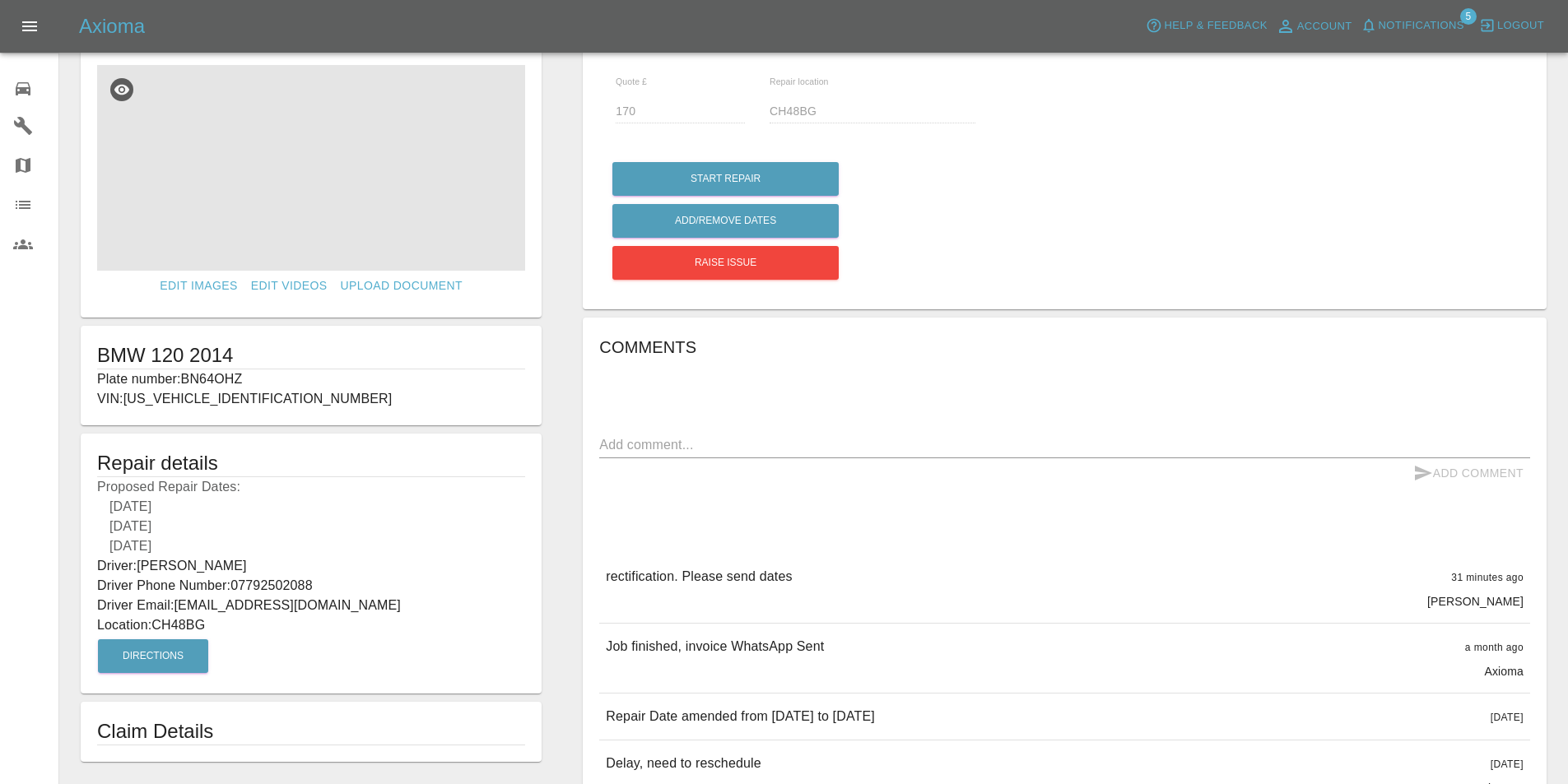
scroll to position [109, 0]
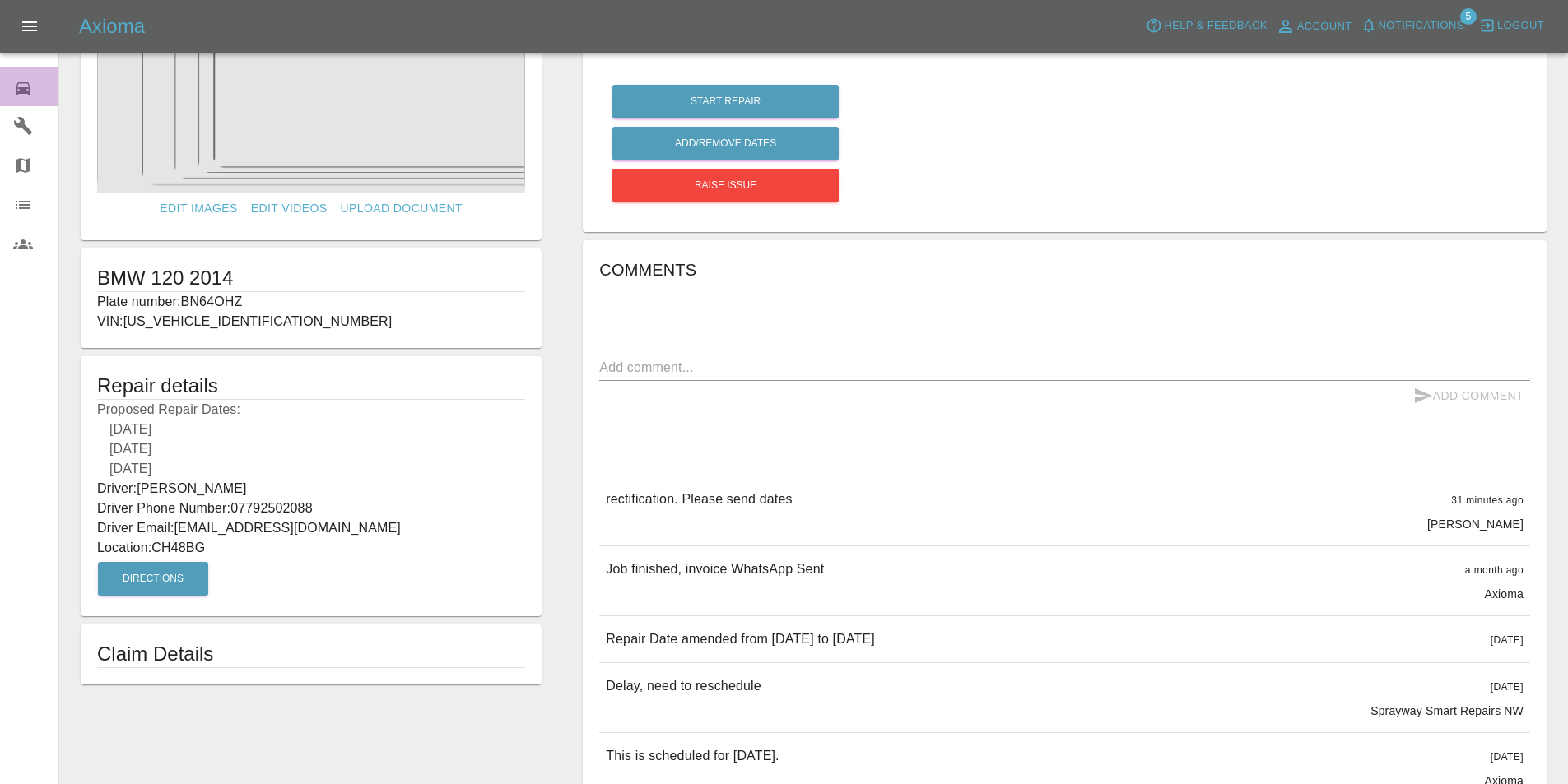
click at [26, 85] on icon at bounding box center [23, 89] width 20 height 20
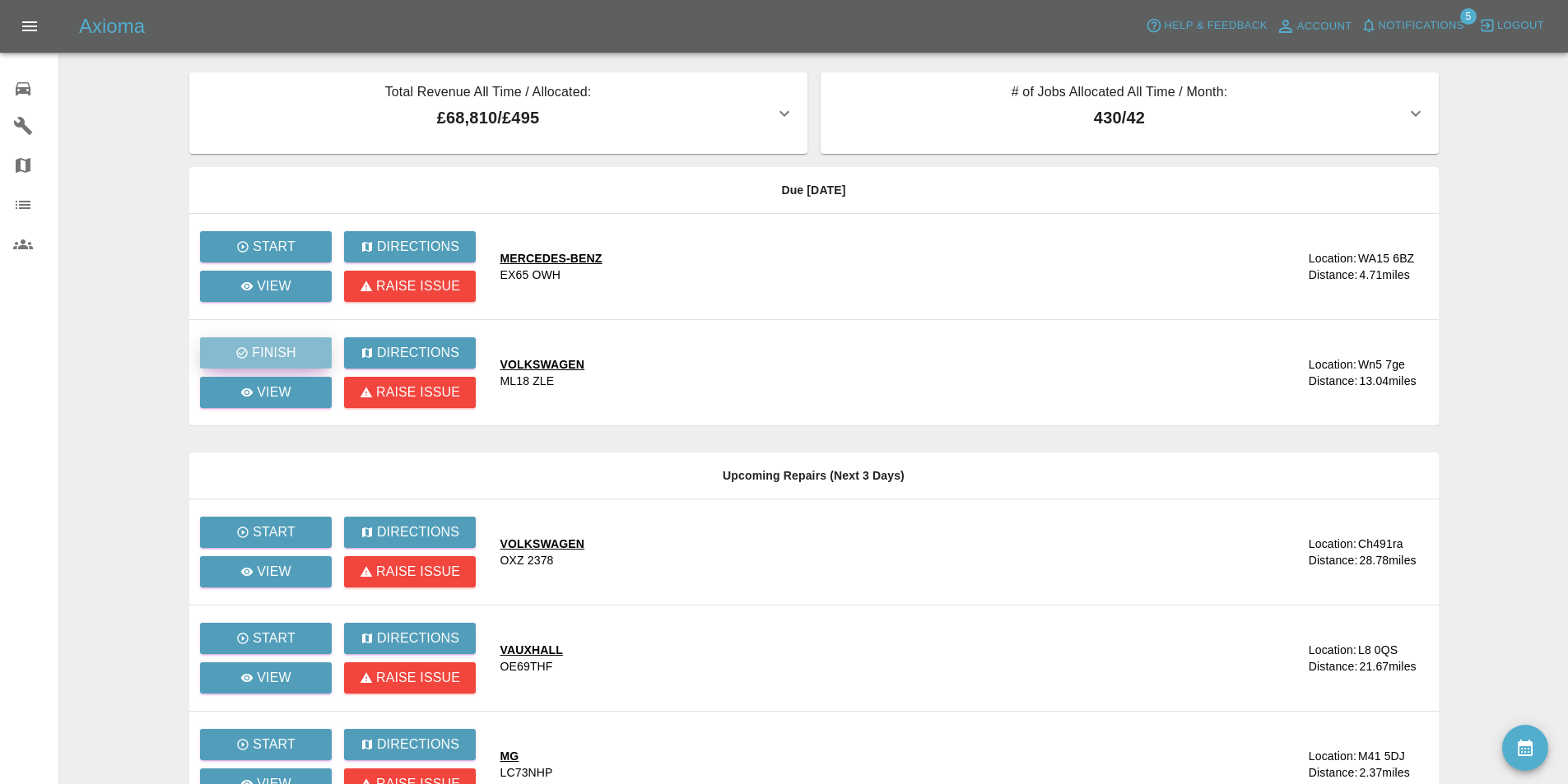
click at [264, 348] on p "Finish" at bounding box center [274, 353] width 43 height 20
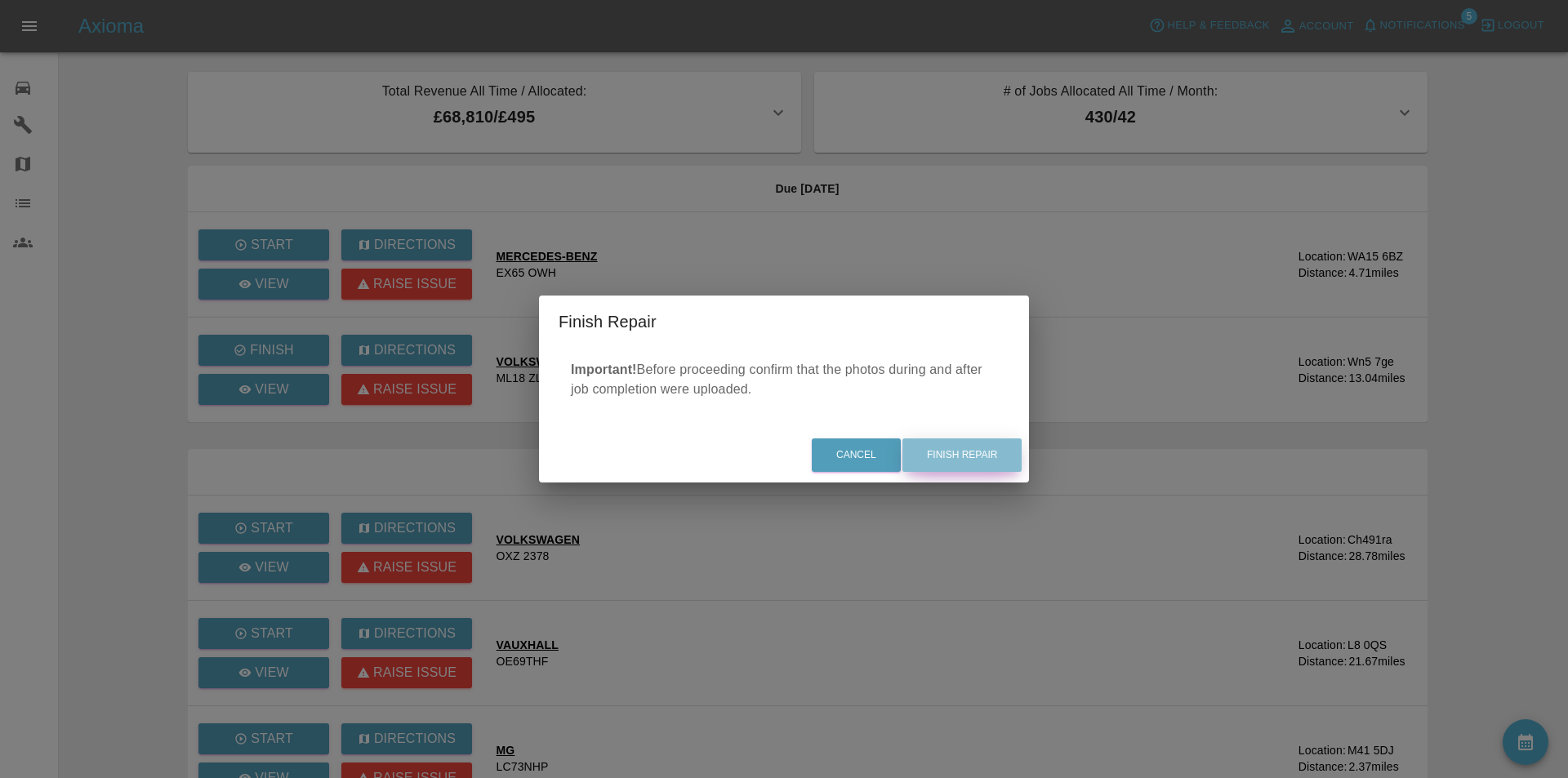
click at [966, 453] on button "Finish Repair" at bounding box center [961, 455] width 119 height 33
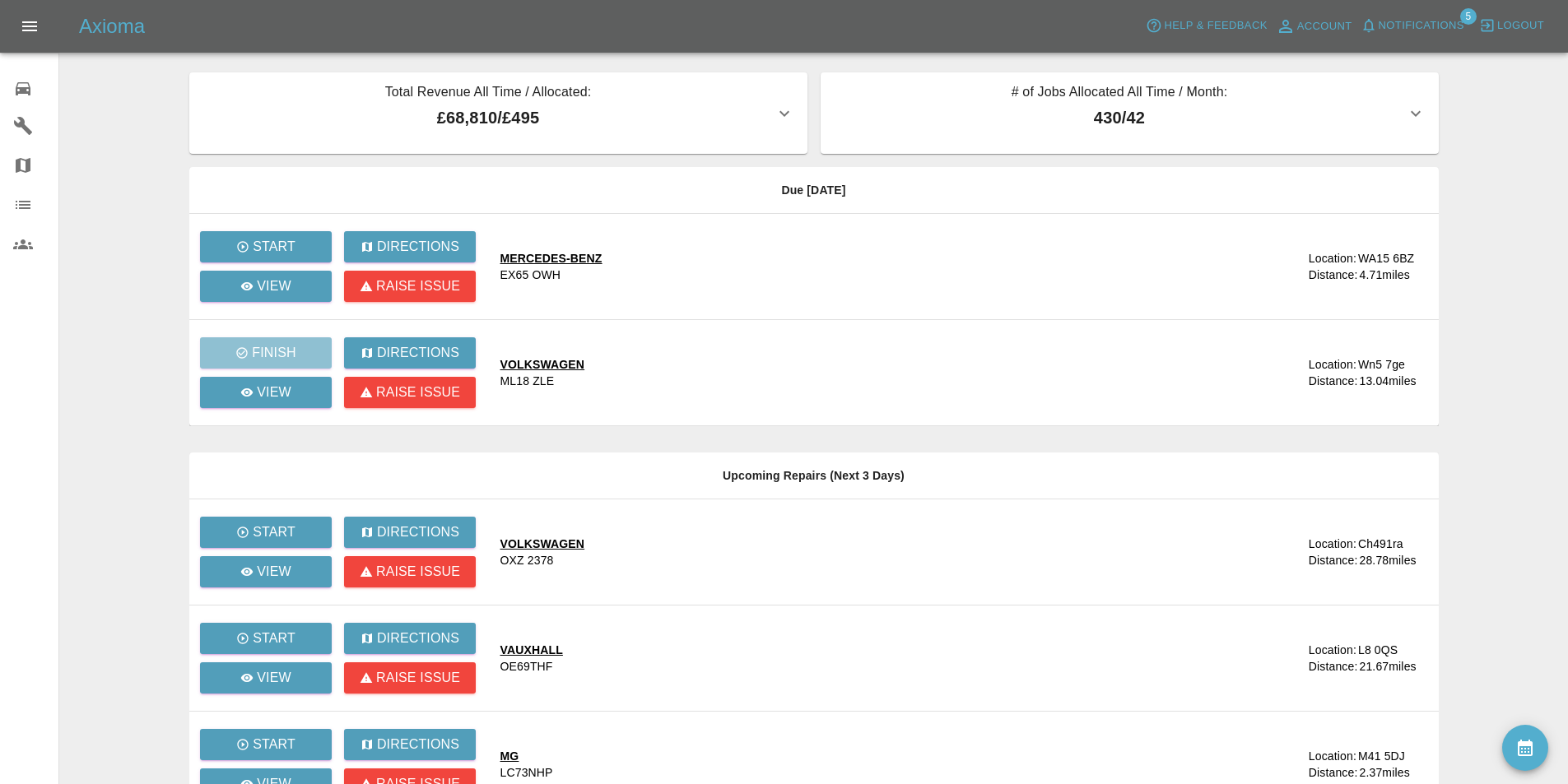
click at [129, 92] on main "Total Revenue All Time / Allocated: £68,810 / £495 Sprayway Smart Repairs NW : …" at bounding box center [784, 502] width 1568 height 1004
click at [1418, 17] on span "Notifications" at bounding box center [1421, 26] width 86 height 19
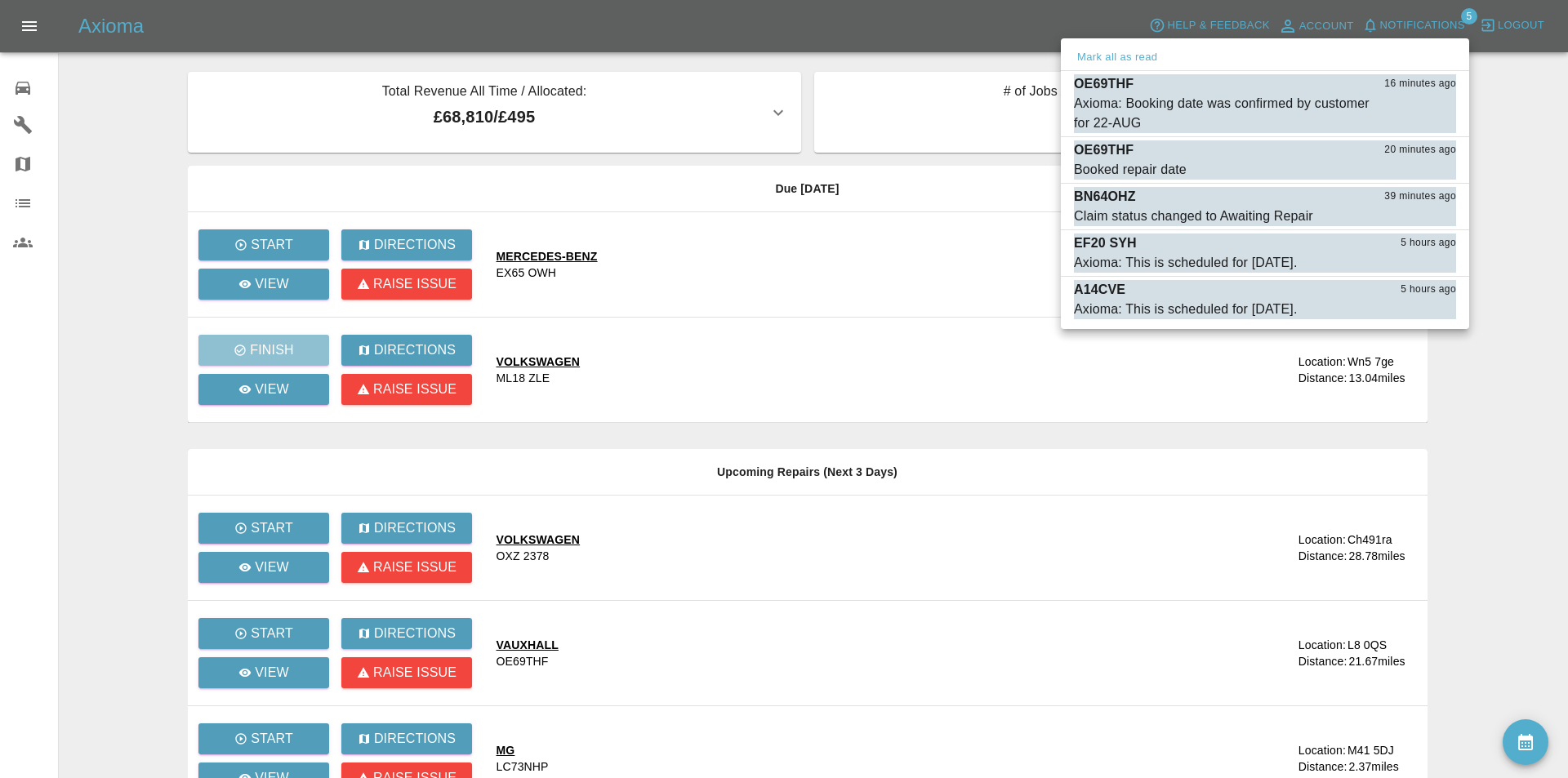
click at [731, 19] on div at bounding box center [784, 389] width 1568 height 778
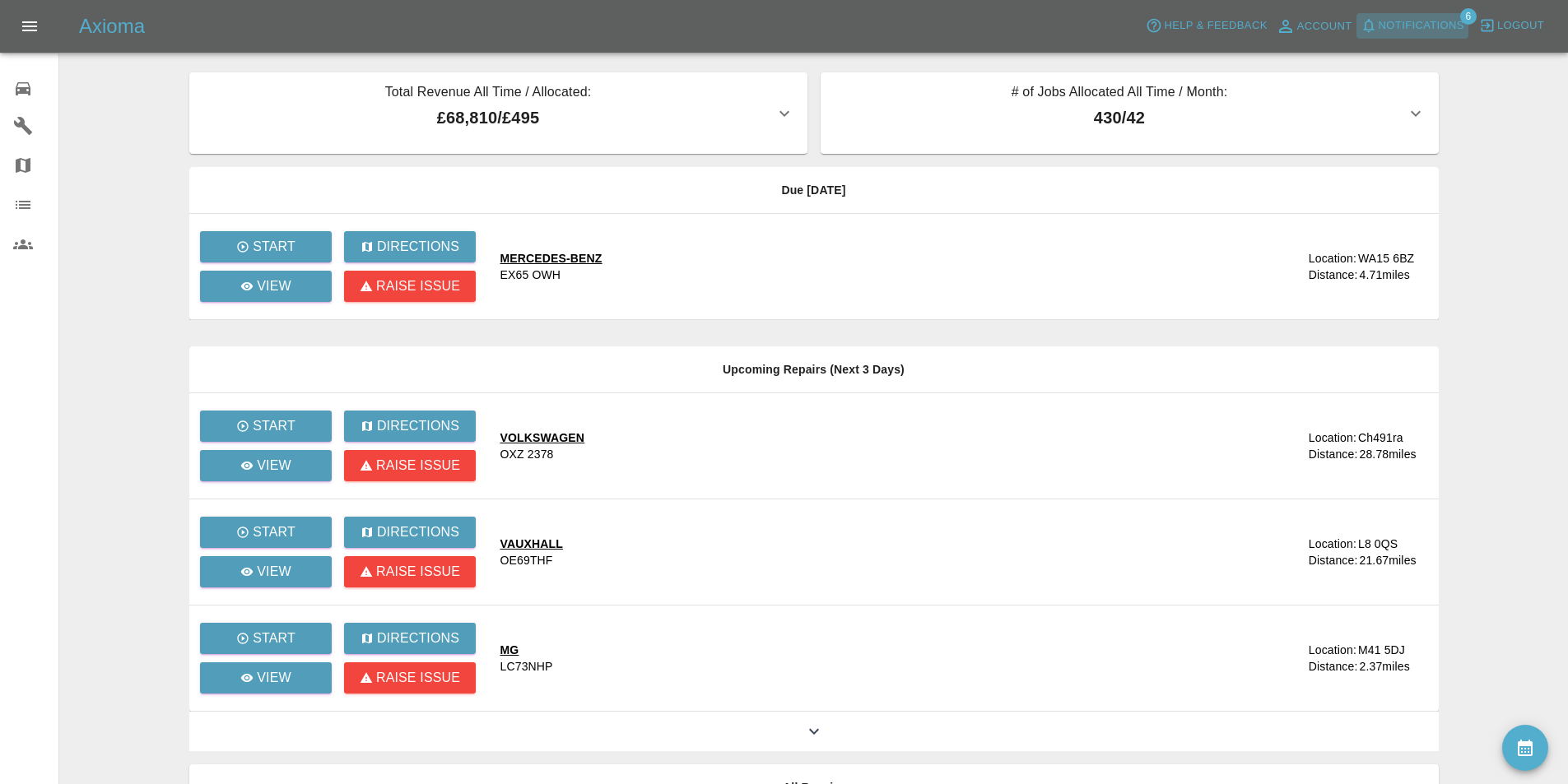
click at [1428, 14] on button "Notifications" at bounding box center [1412, 26] width 112 height 26
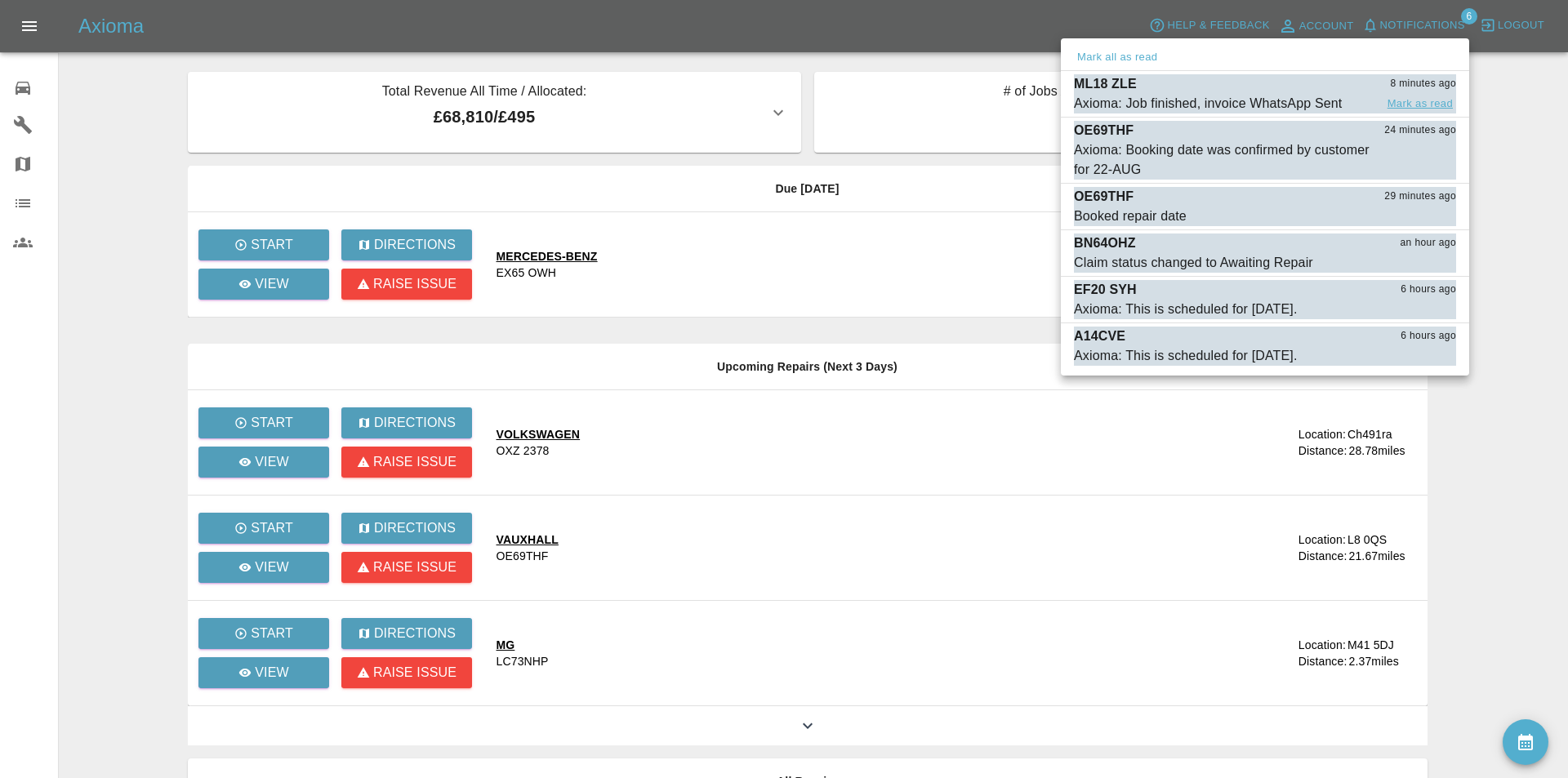
click at [1432, 97] on button "Mark as read" at bounding box center [1420, 103] width 72 height 19
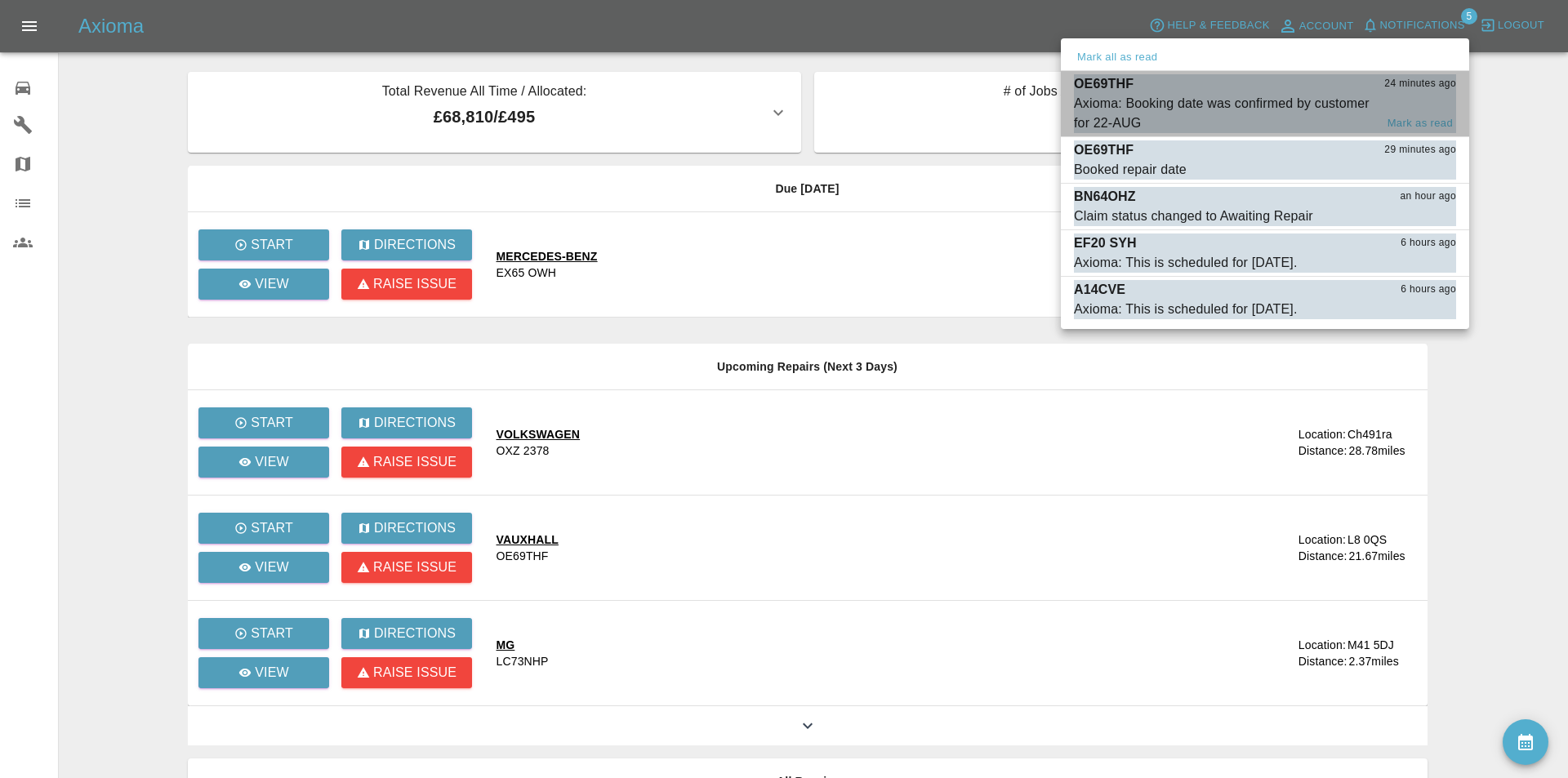
click at [1191, 93] on div "OE69THF 24 minutes ago" at bounding box center [1265, 84] width 382 height 20
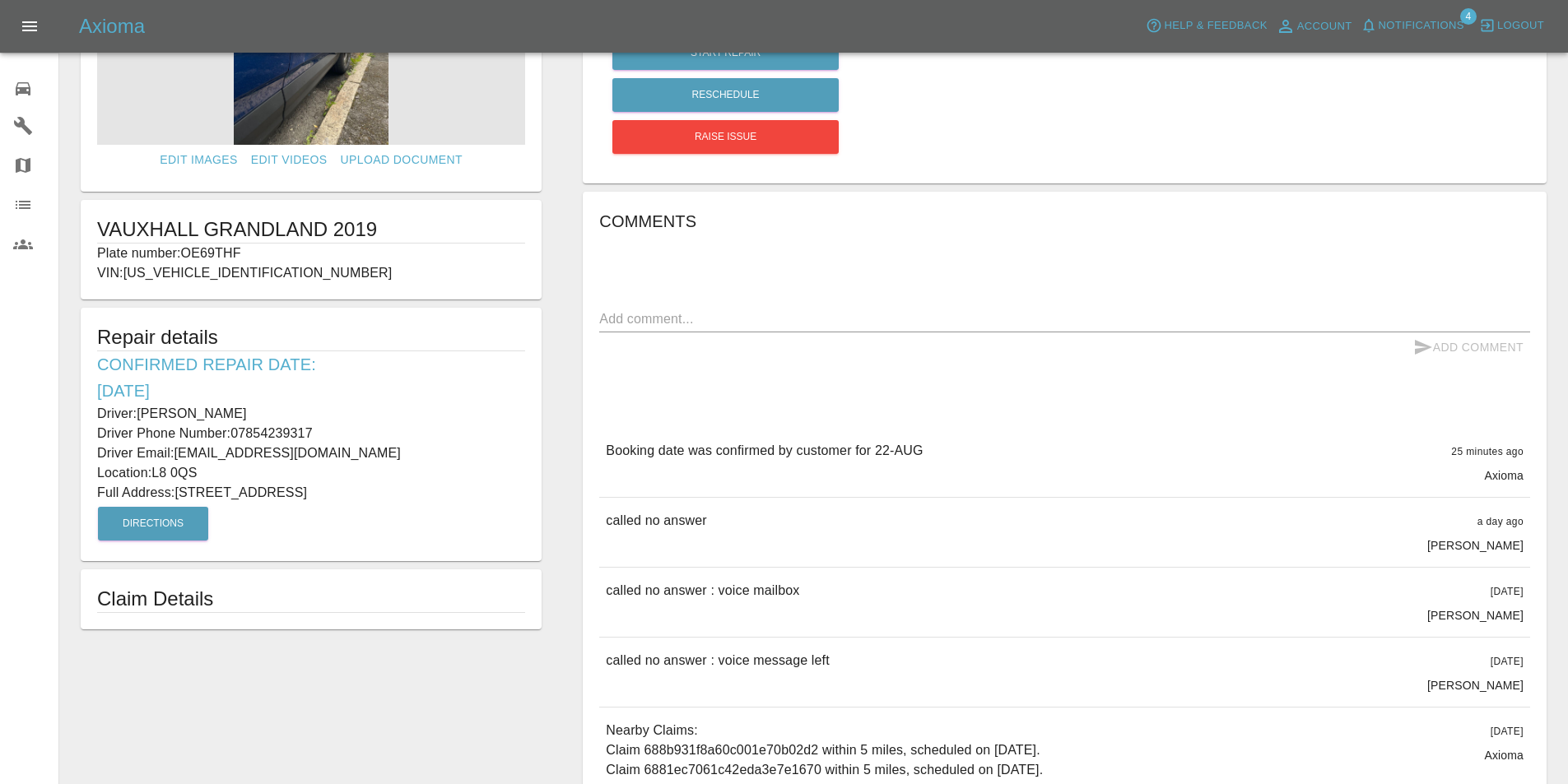
scroll to position [87, 0]
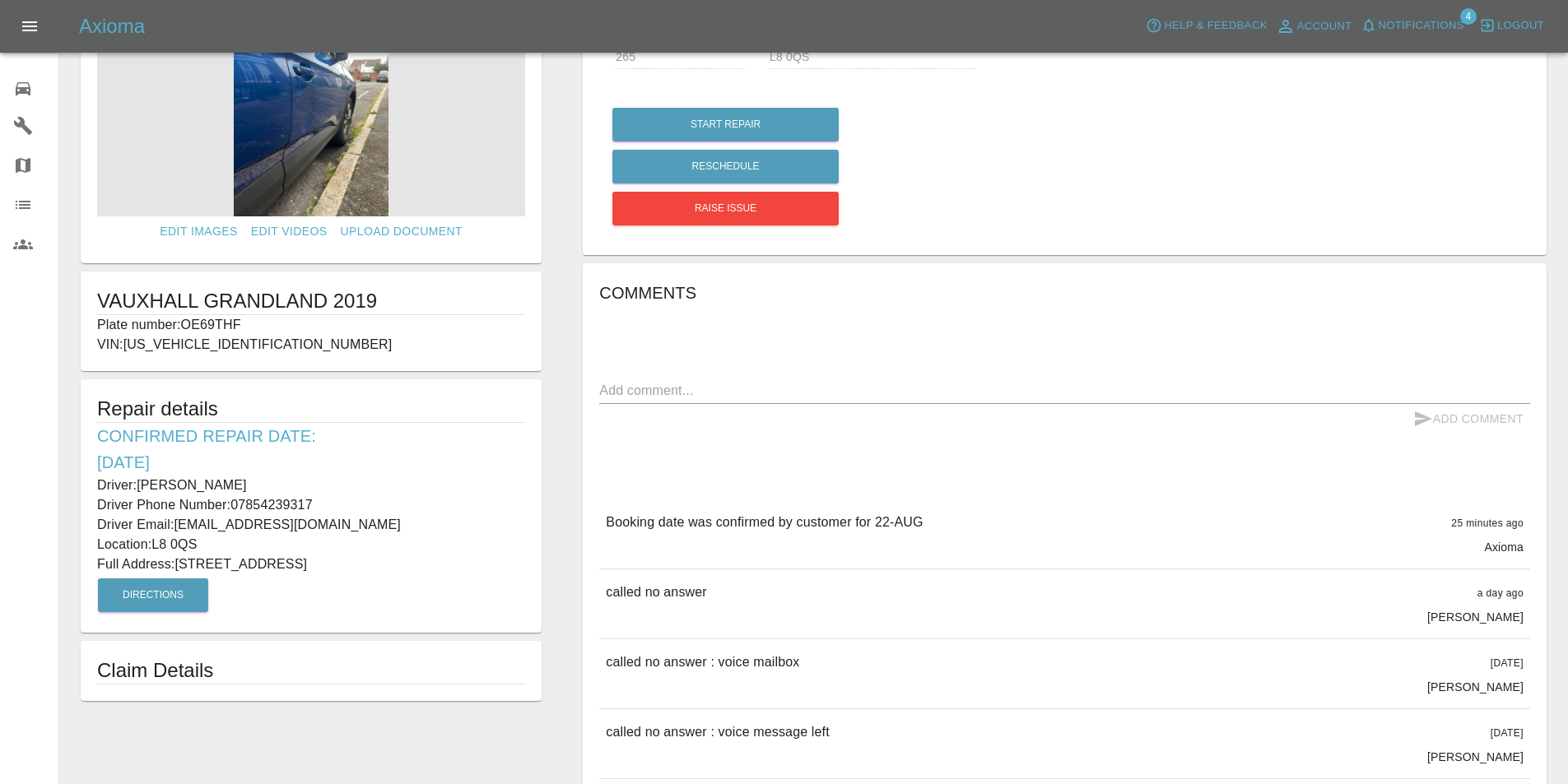
drag, startPoint x: 161, startPoint y: 458, endPoint x: 100, endPoint y: 457, distance: 61.0
click at [99, 457] on h6 "Confirmed Repair Date: [DATE]" at bounding box center [310, 449] width 428 height 53
drag, startPoint x: 204, startPoint y: 544, endPoint x: 153, endPoint y: 545, distance: 51.0
click at [153, 545] on p "Location: L8 0QS" at bounding box center [310, 545] width 428 height 20
copy p "L8 0QS"
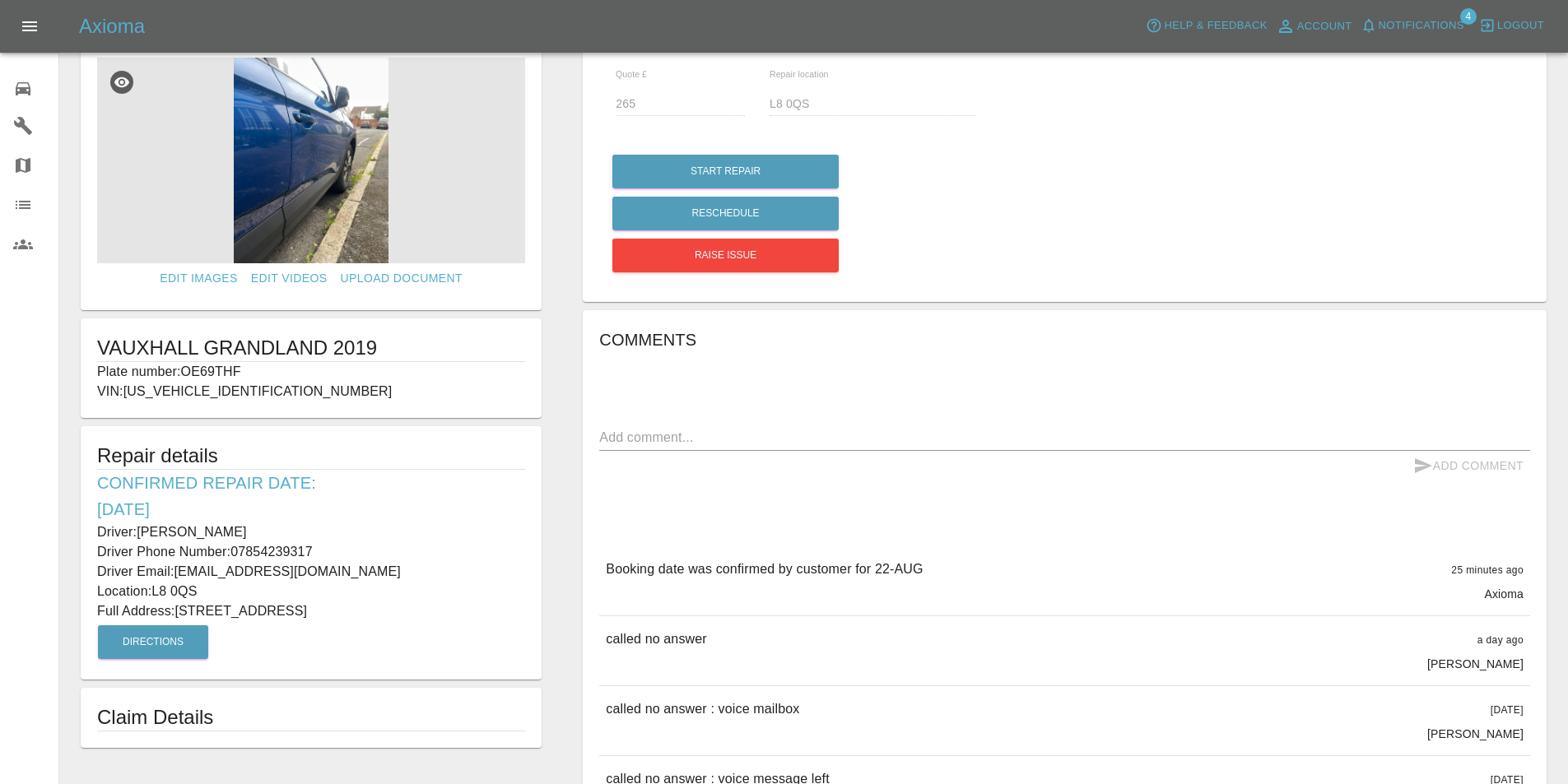
scroll to position [31, 0]
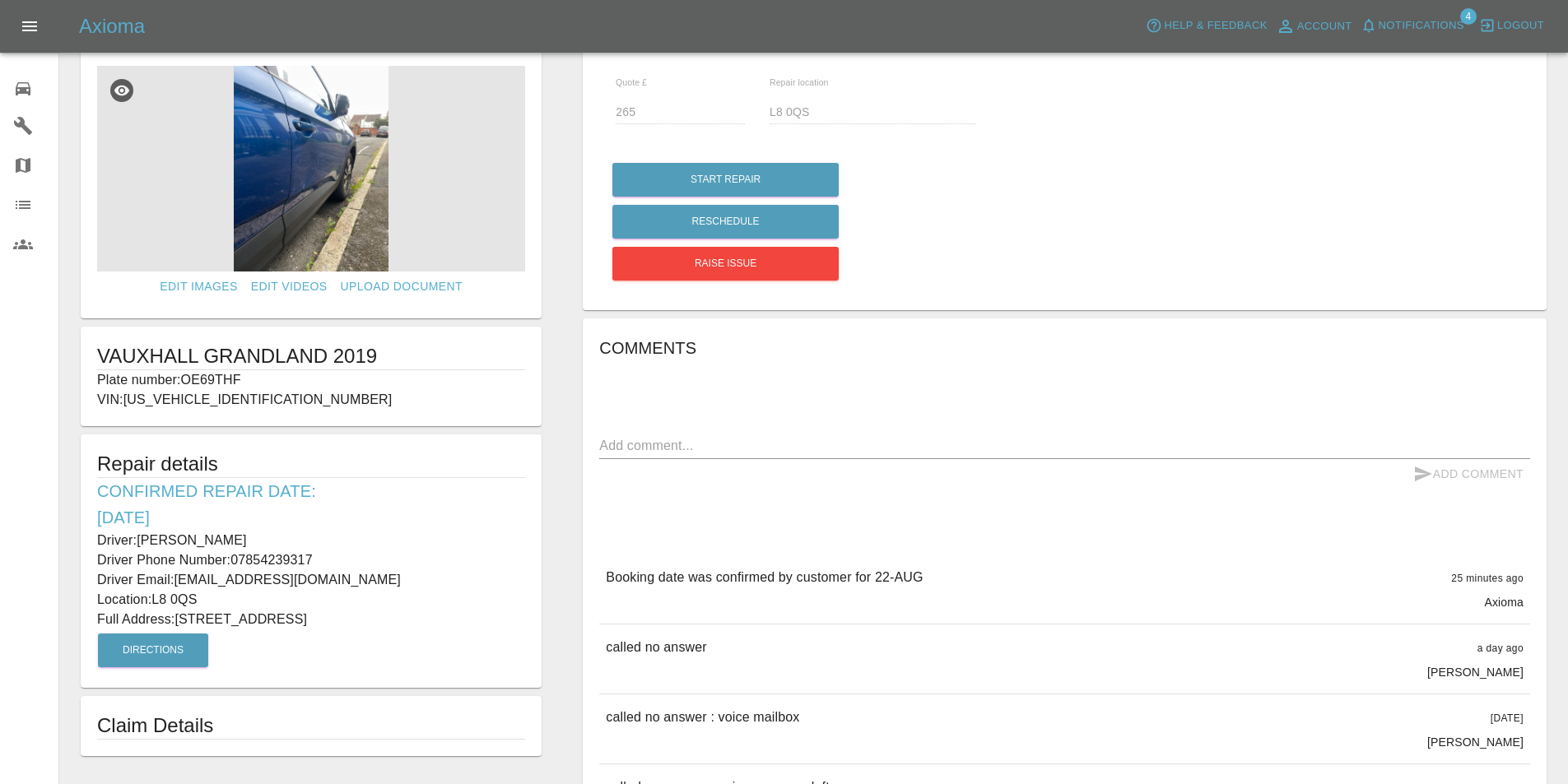
click at [442, 620] on p "Full Address: [STREET_ADDRESS]" at bounding box center [310, 620] width 428 height 20
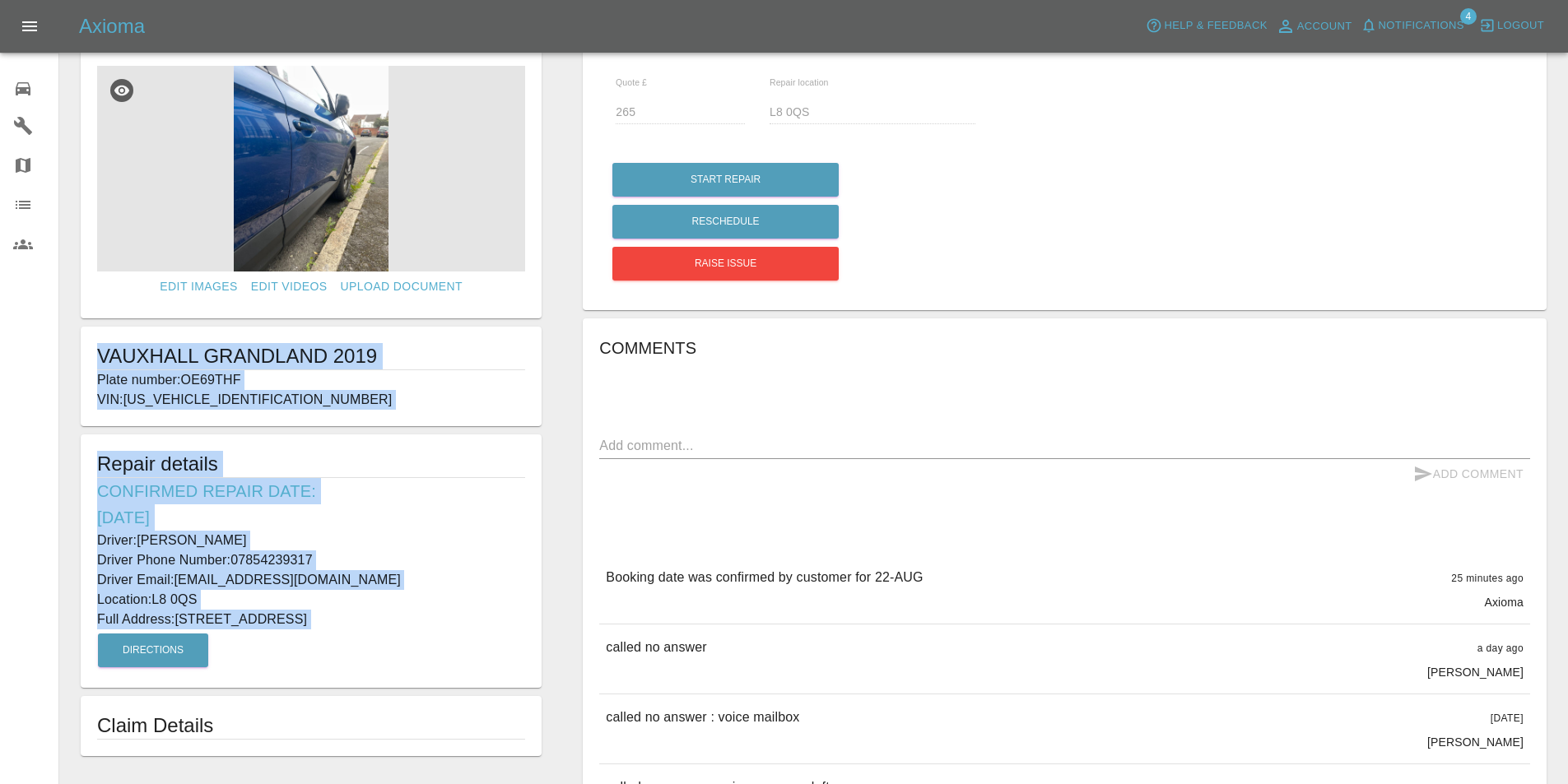
drag, startPoint x: 441, startPoint y: 620, endPoint x: 79, endPoint y: 357, distance: 447.5
click at [79, 357] on form "Edit Images Edit Videos Upload Document VAUXHALL GRANDLAND 2019 Plate number: O…" at bounding box center [311, 403] width 477 height 707
copy form "VAUXHALL GRANDLAND 2019 Plate number: OE69THF VIN: [US_VEHICLE_IDENTIFICATION_N…"
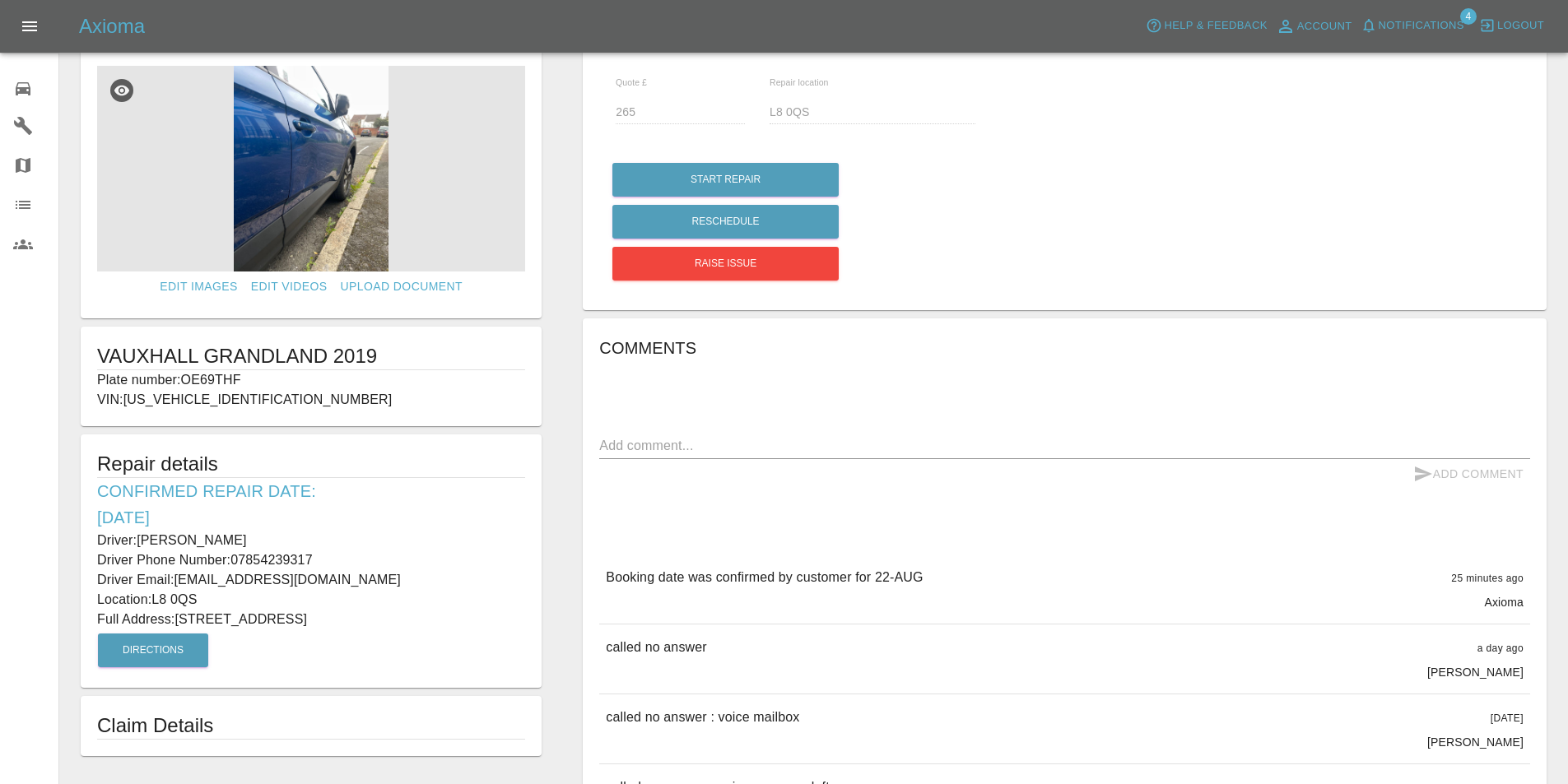
click at [1238, 94] on div "Quote £ 265 Repair location L8 0QS" at bounding box center [1064, 108] width 922 height 60
click at [10, 83] on link "0 Repair home" at bounding box center [29, 86] width 58 height 39
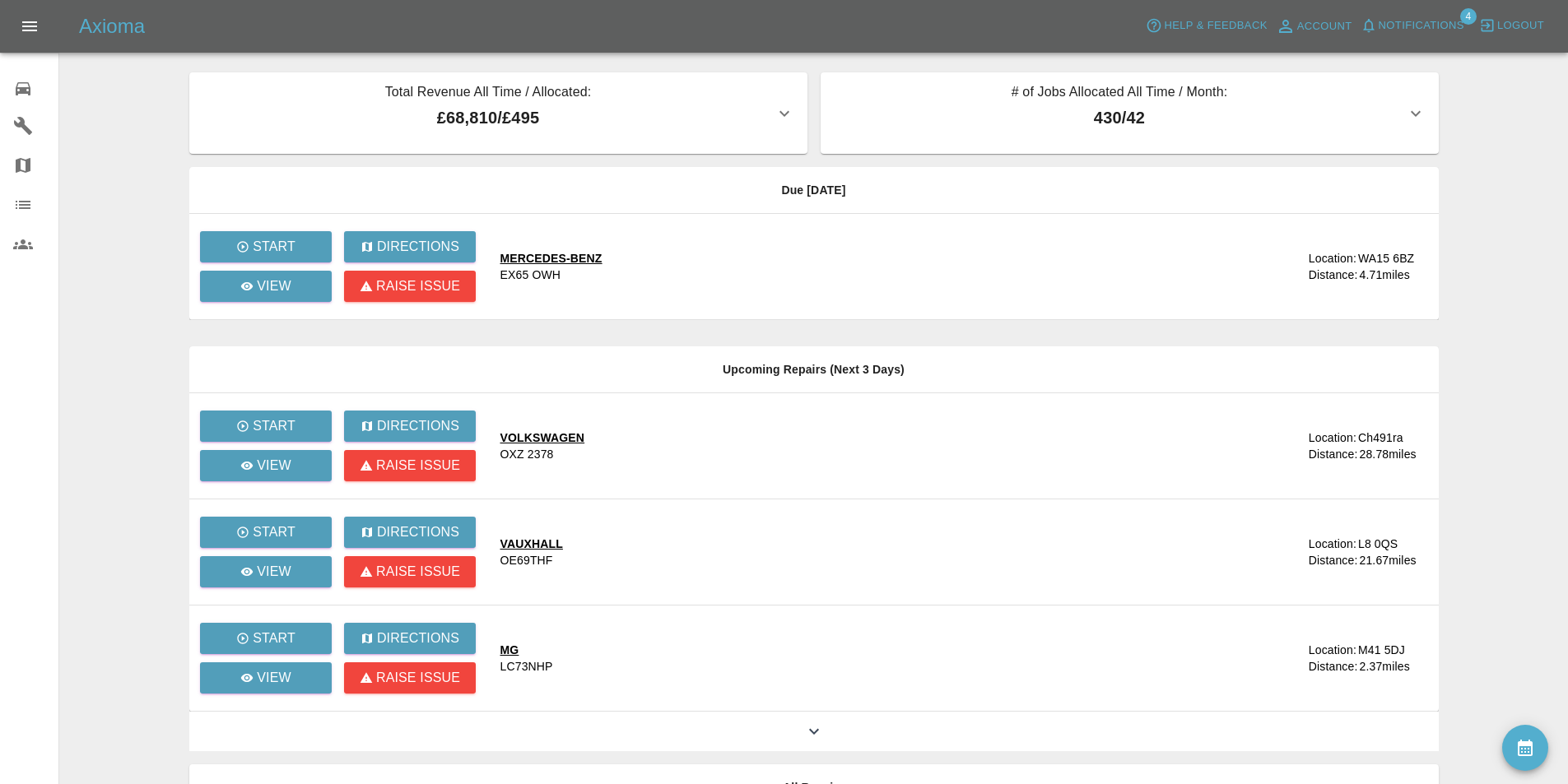
click at [1421, 24] on span "Notifications" at bounding box center [1421, 26] width 86 height 19
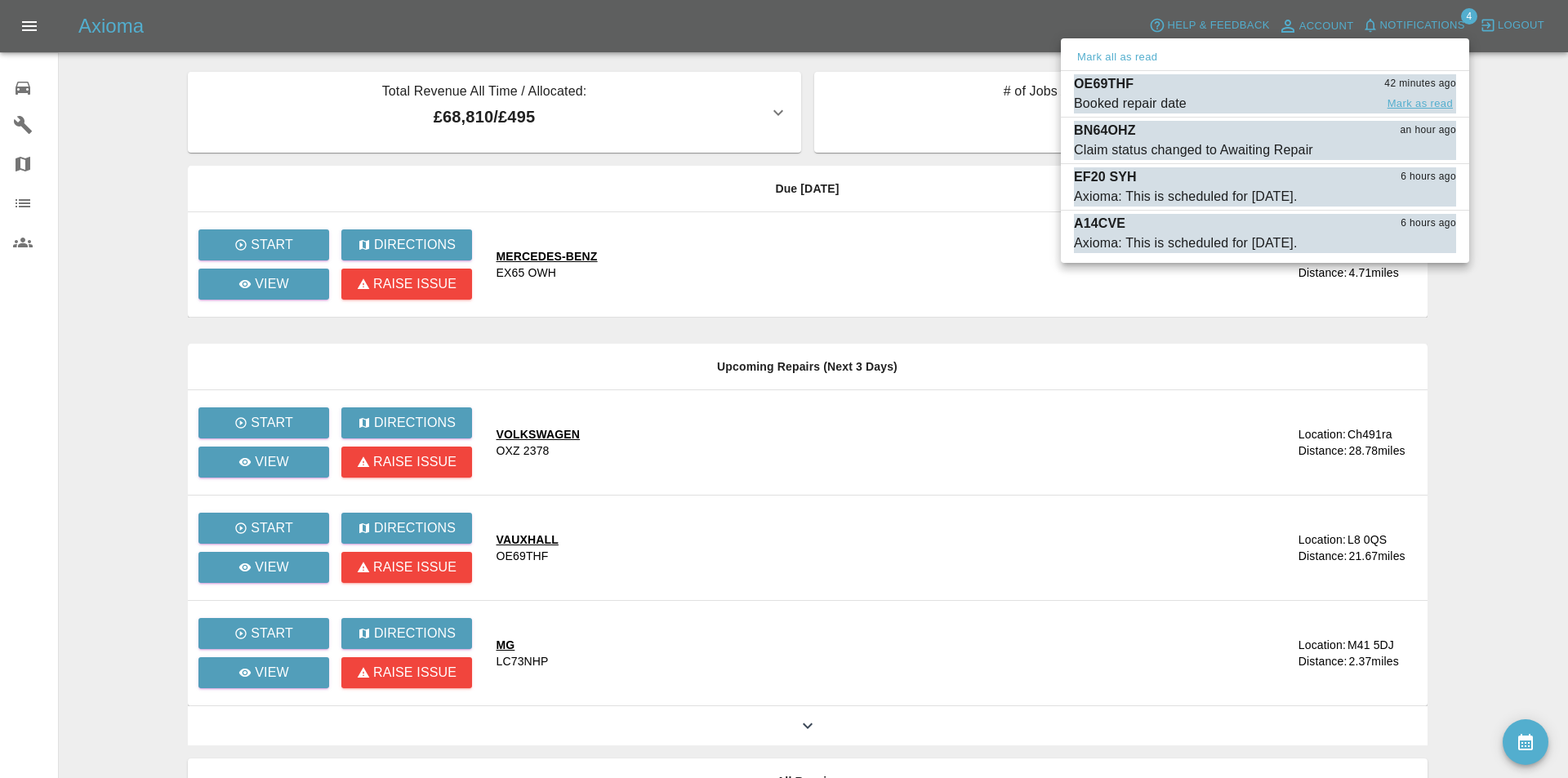
click at [1397, 103] on button "Mark as read" at bounding box center [1420, 103] width 72 height 19
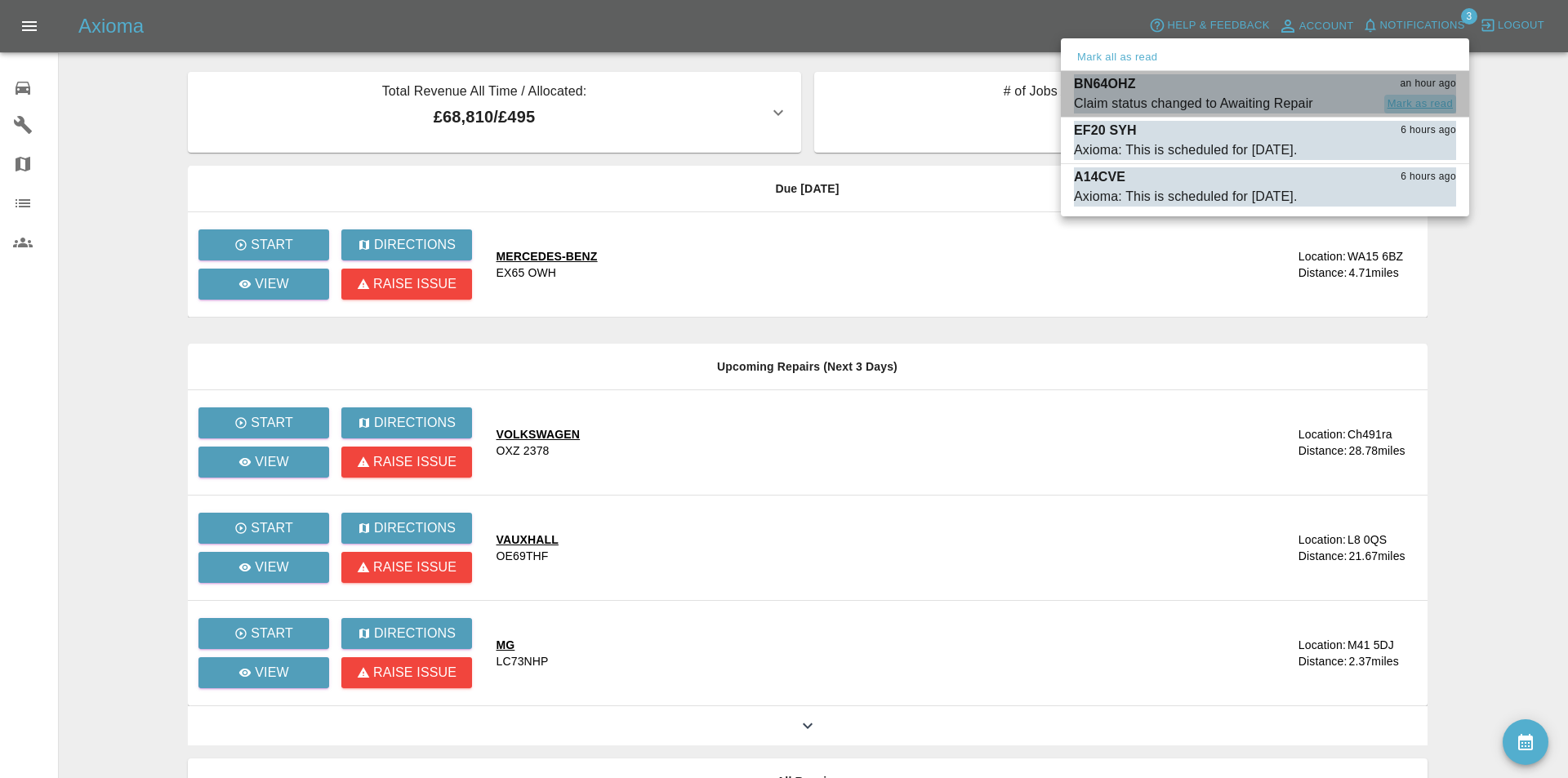
click at [1397, 103] on button "Mark as read" at bounding box center [1420, 103] width 72 height 19
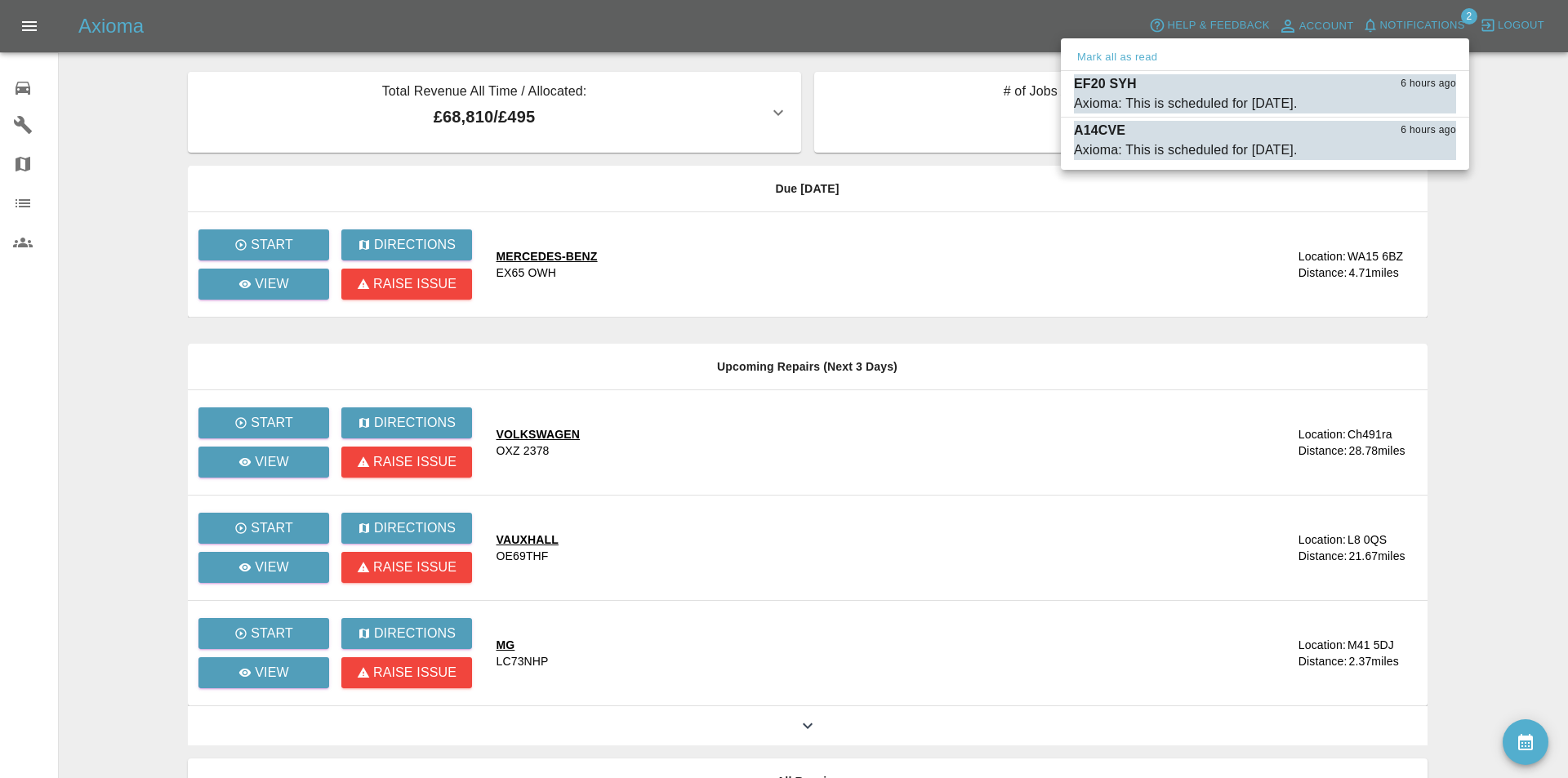
click at [850, 22] on div at bounding box center [784, 389] width 1568 height 778
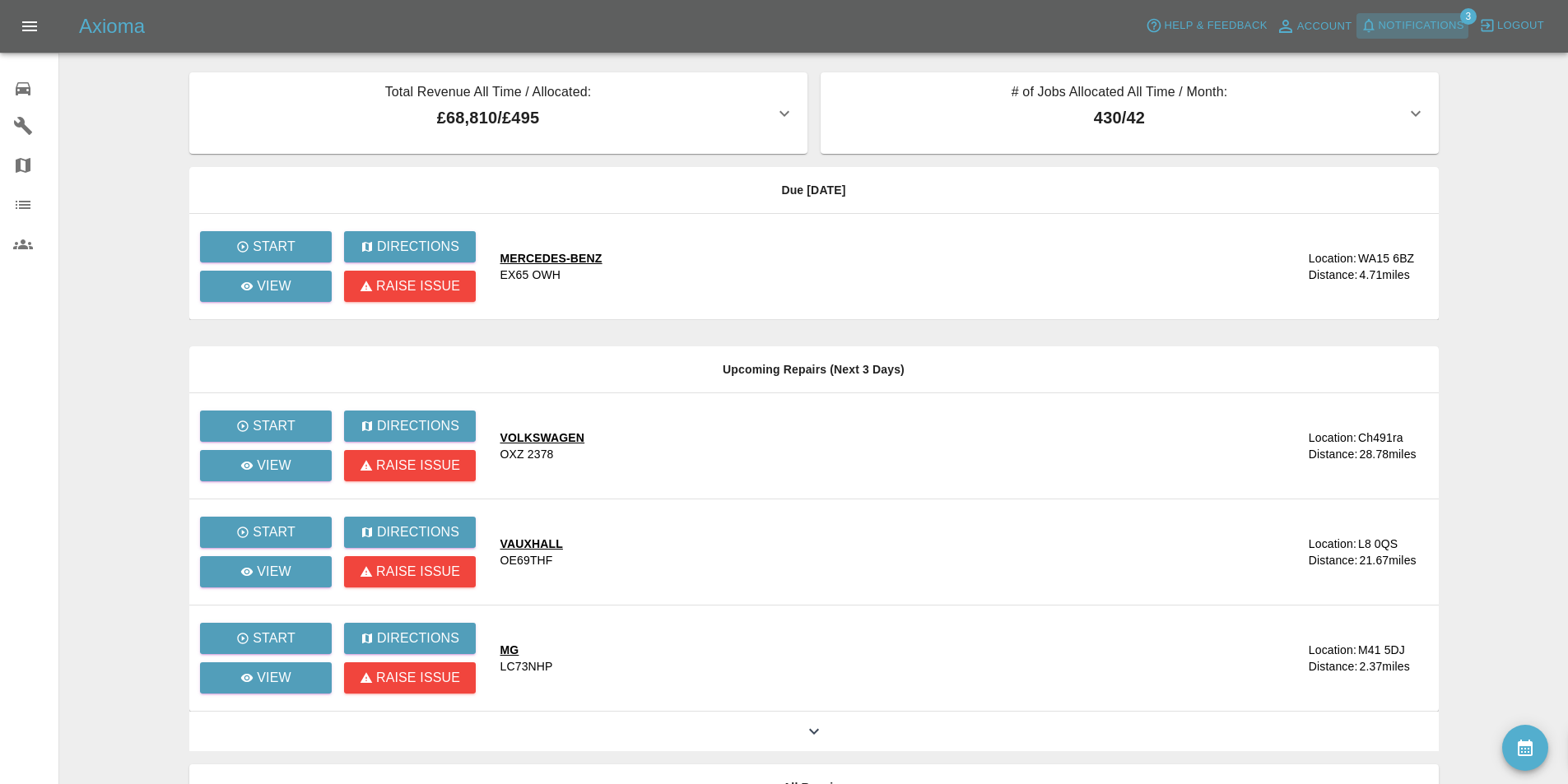
click at [1415, 22] on span "Notifications" at bounding box center [1421, 26] width 86 height 19
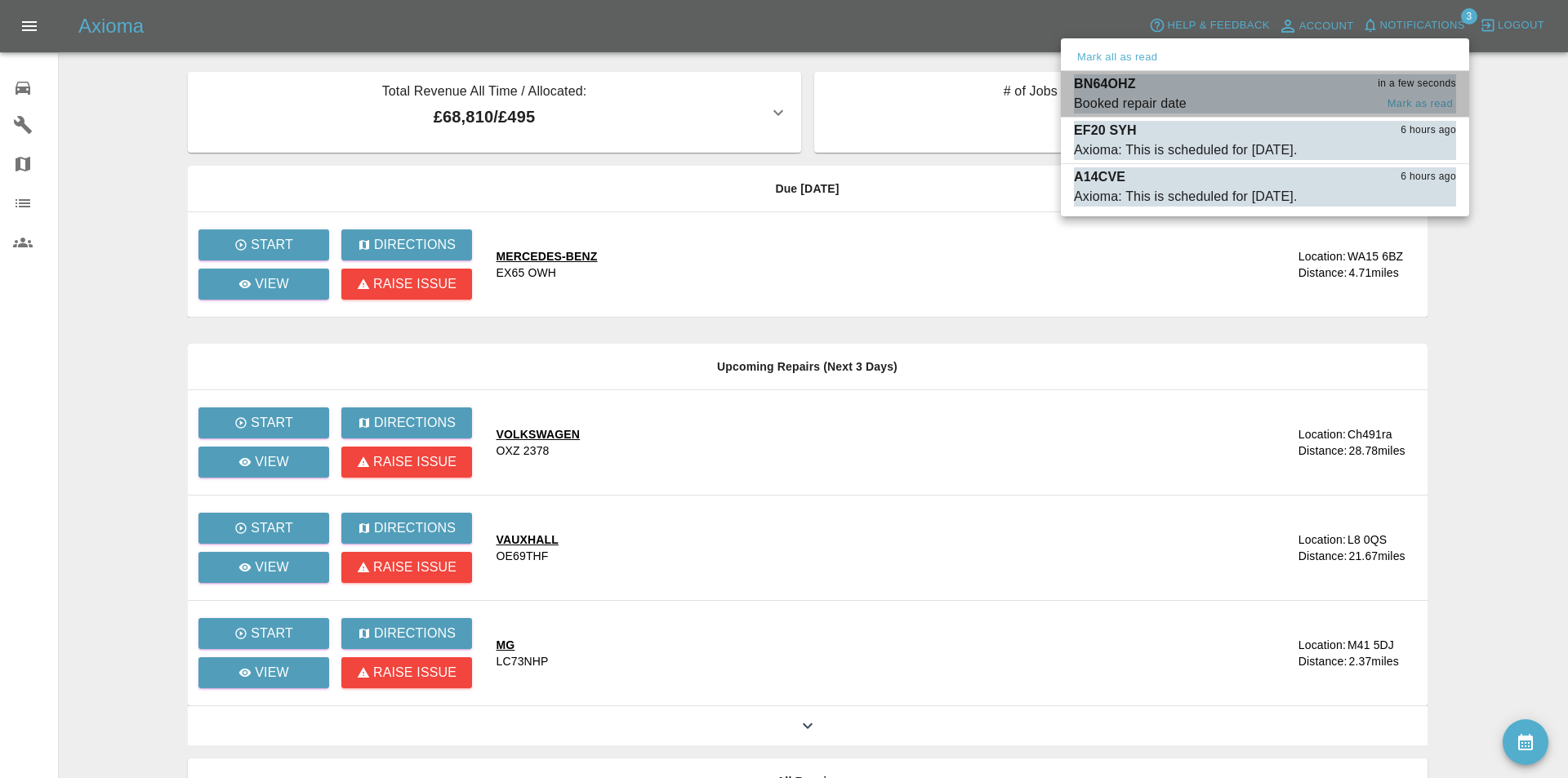
click at [1235, 87] on div "BN64OHZ in a few seconds" at bounding box center [1265, 84] width 382 height 20
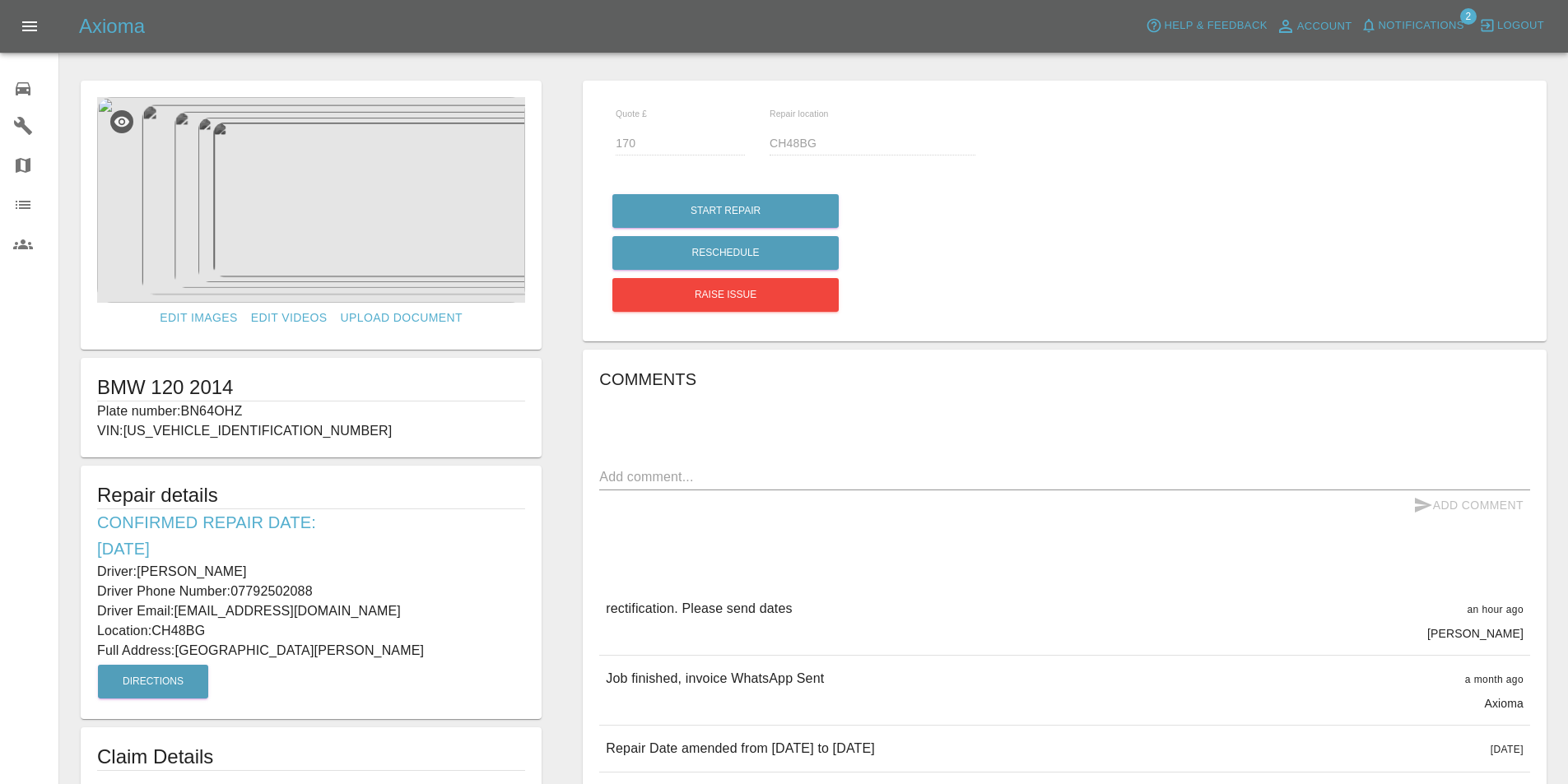
click at [19, 91] on icon at bounding box center [23, 89] width 20 height 20
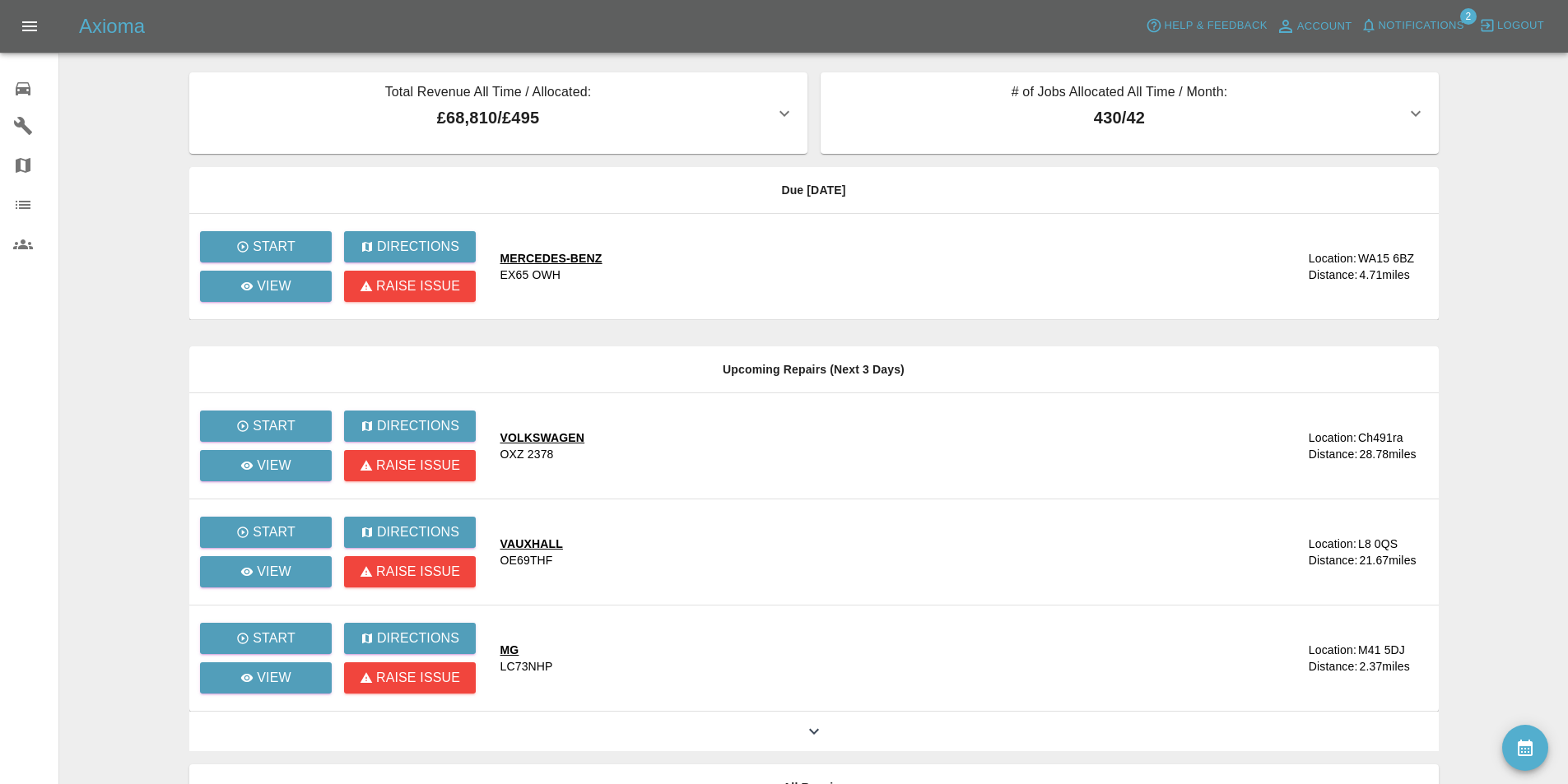
click at [1505, 151] on main "Total Revenue All Time / Allocated: £68,810 / £495 Sprayway Smart Repairs NW : …" at bounding box center [784, 449] width 1568 height 898
click at [1517, 188] on main "Total Revenue All Time / Allocated: £68,810 / £495 Sprayway Smart Repairs NW : …" at bounding box center [784, 449] width 1568 height 898
click at [1459, 163] on main "Total Revenue All Time / Allocated: £68,810 / £495 Sprayway Smart Repairs NW : …" at bounding box center [784, 449] width 1568 height 898
click at [1400, 25] on span "Notifications" at bounding box center [1421, 26] width 86 height 19
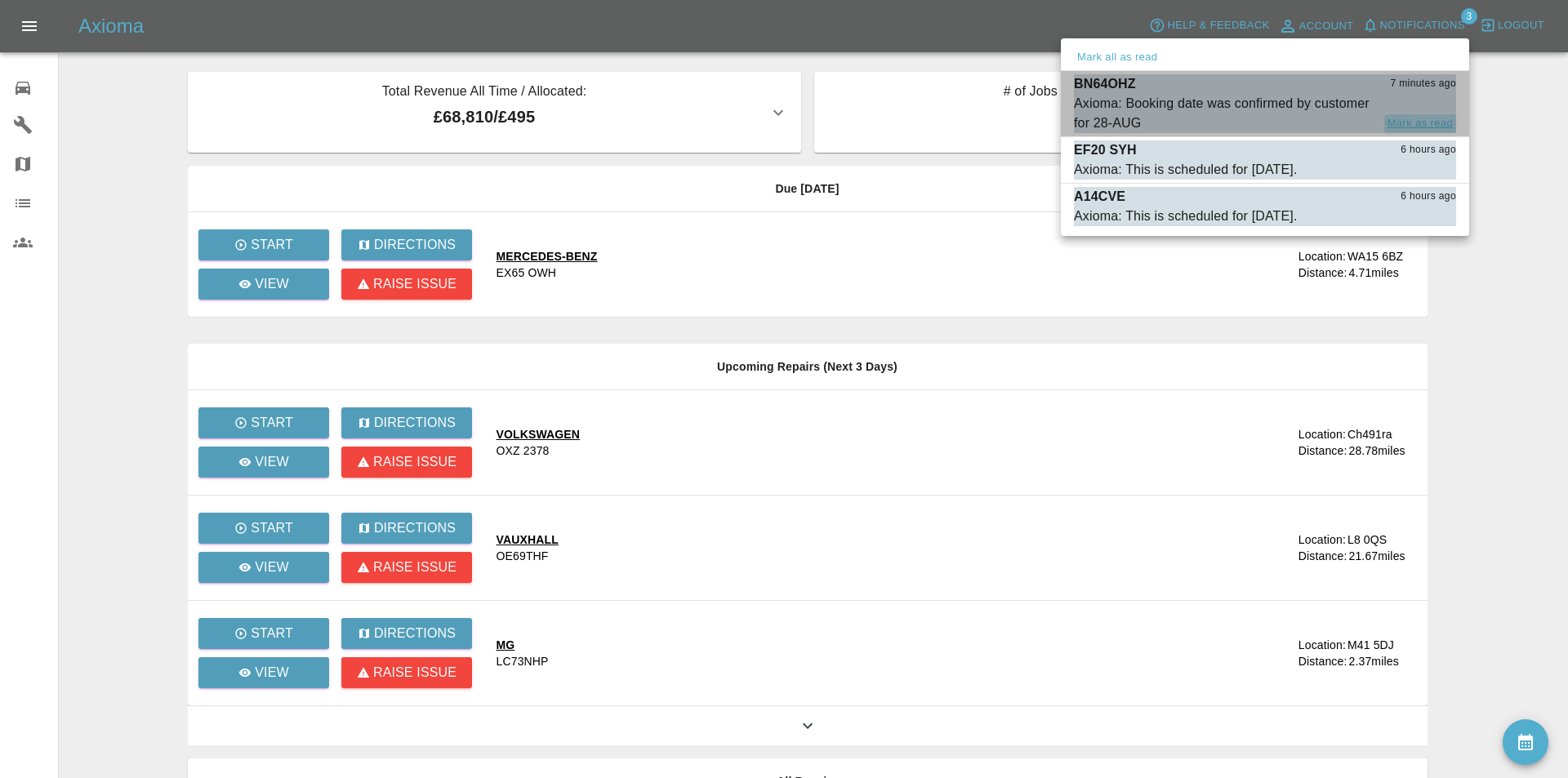
click at [1416, 118] on button "Mark as read" at bounding box center [1420, 123] width 72 height 19
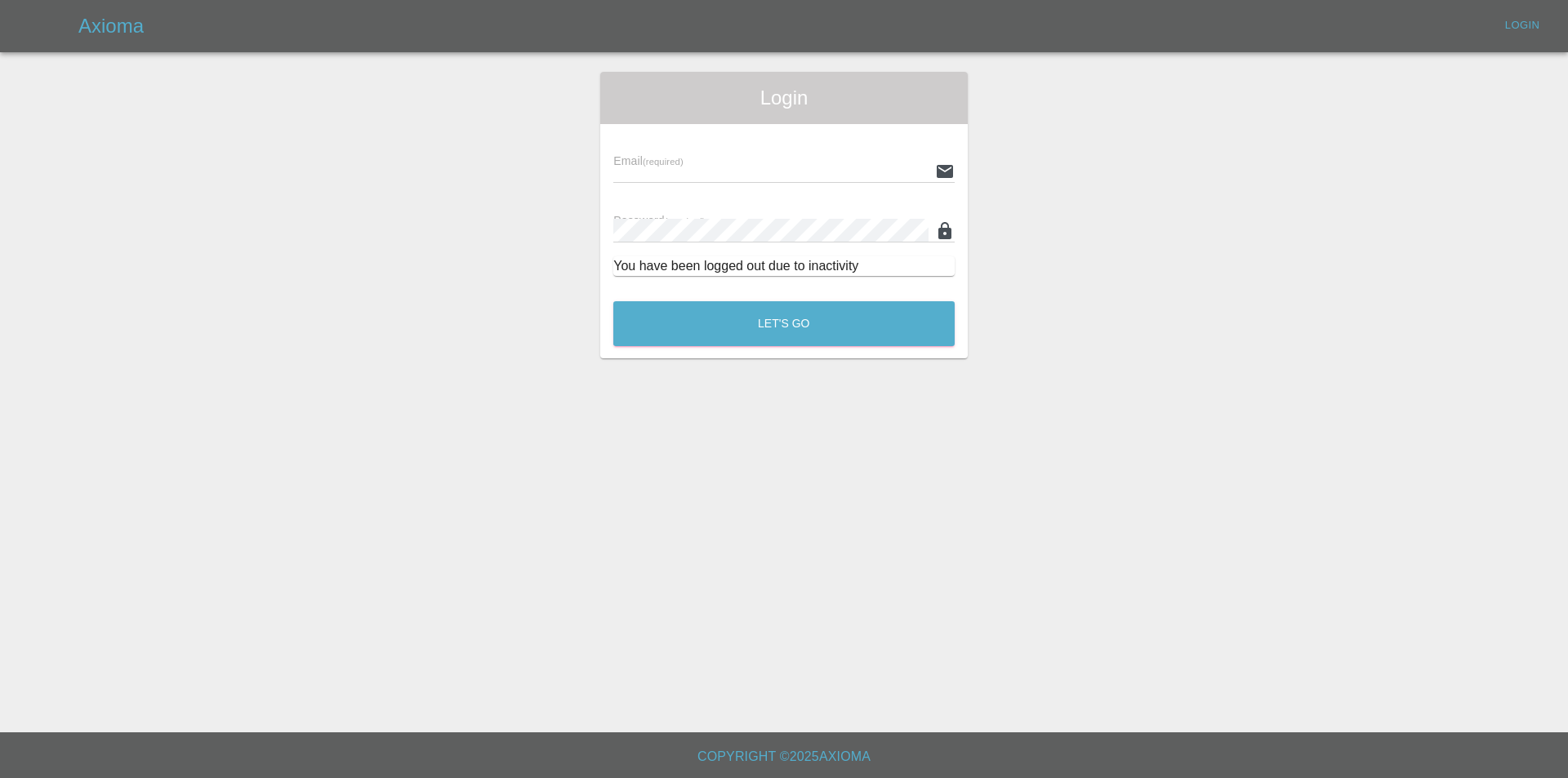
type input "[EMAIL_ADDRESS][DOMAIN_NAME]"
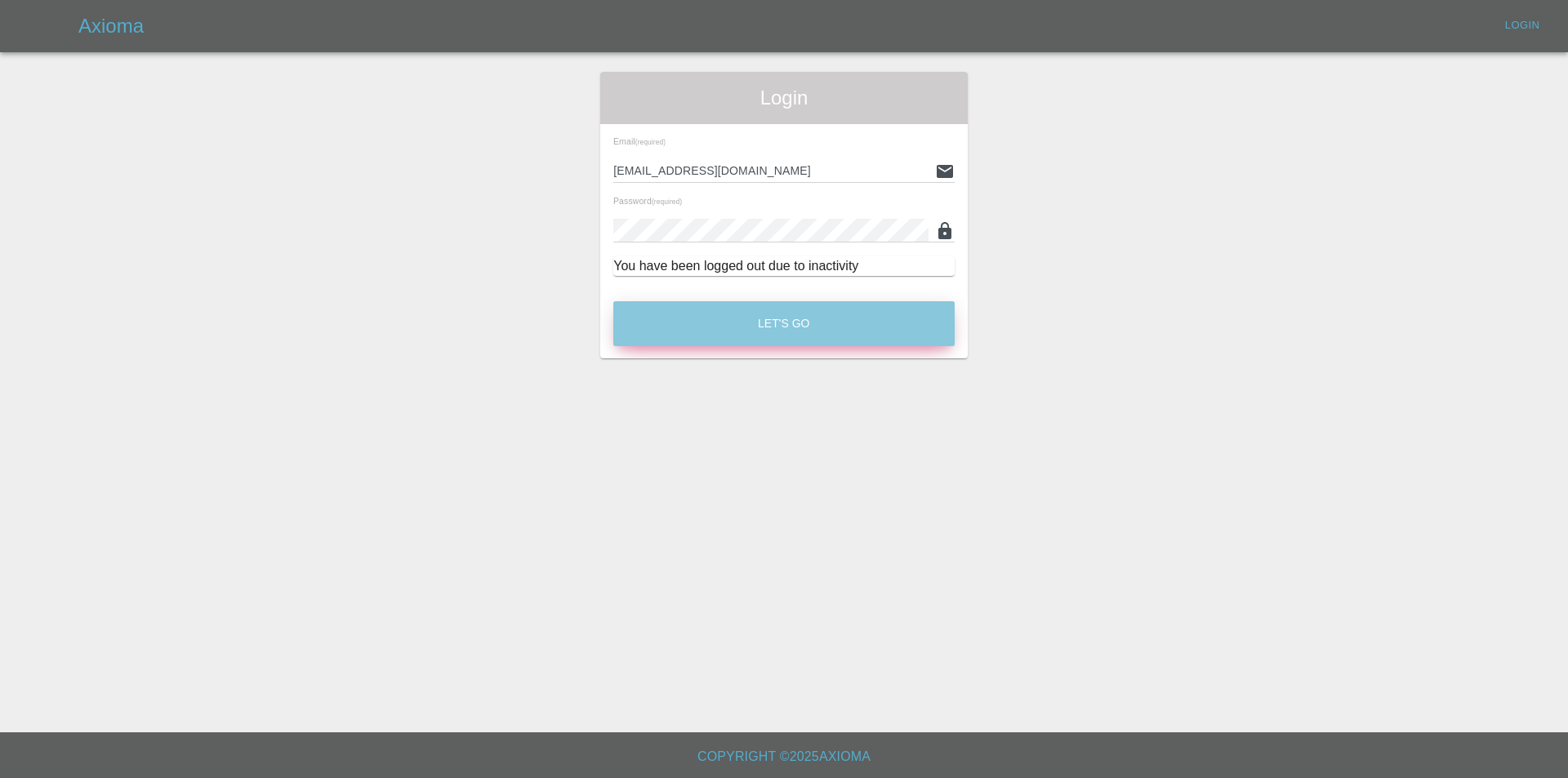
click at [882, 327] on button "Let's Go" at bounding box center [784, 324] width 341 height 45
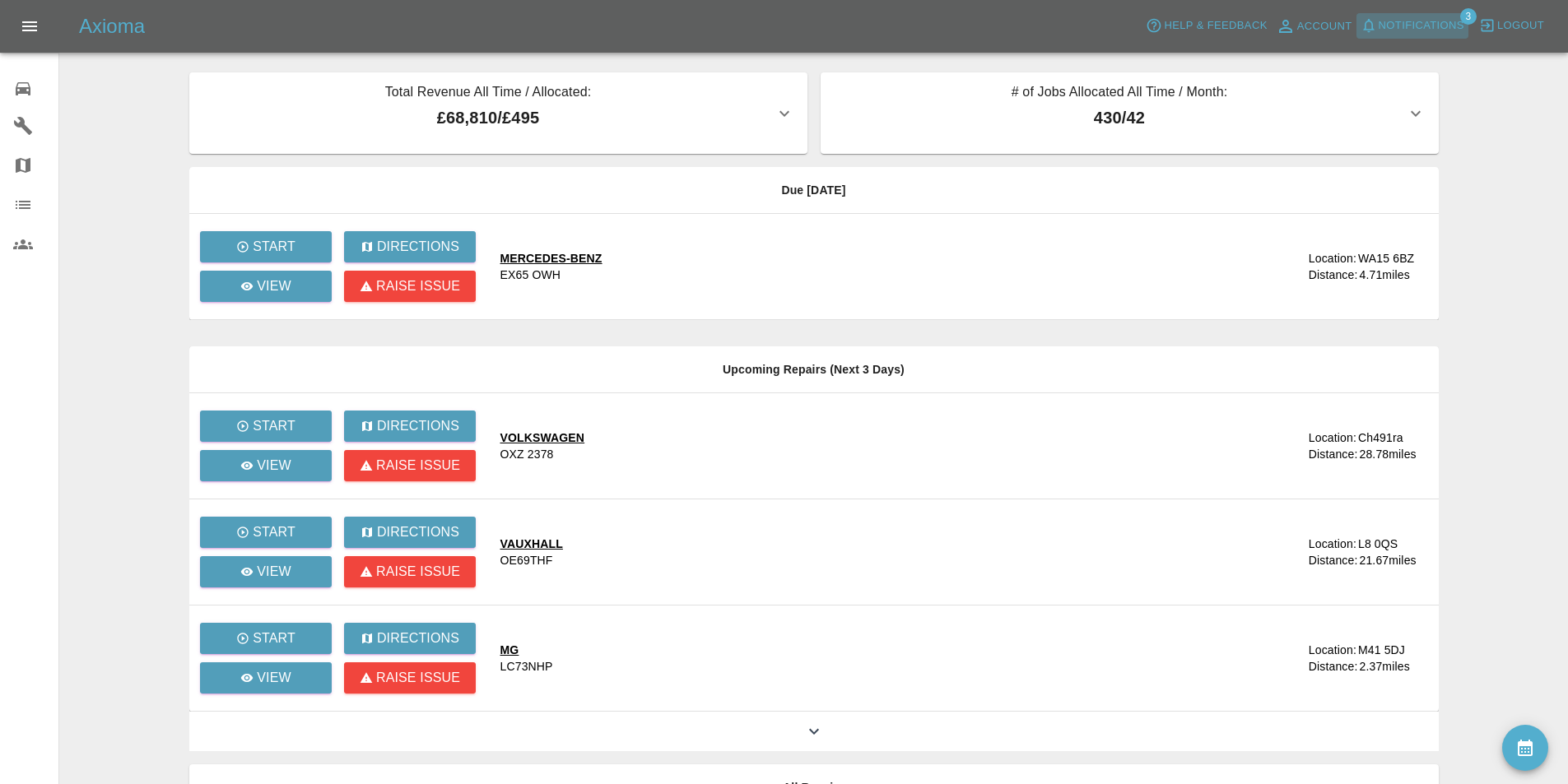
click at [1435, 13] on button "Notifications" at bounding box center [1412, 26] width 112 height 26
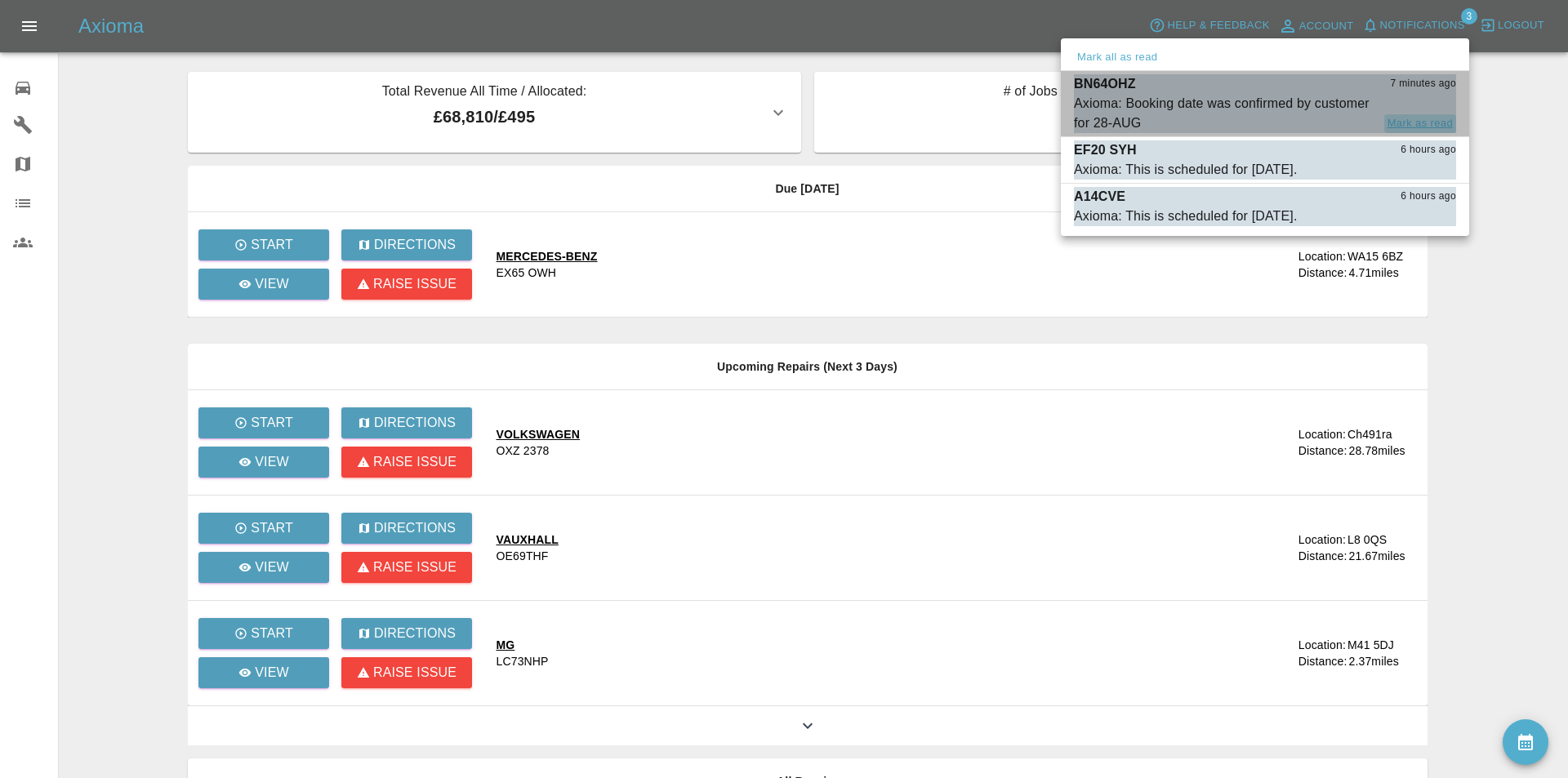
click at [1437, 122] on button "Mark as read" at bounding box center [1420, 123] width 72 height 19
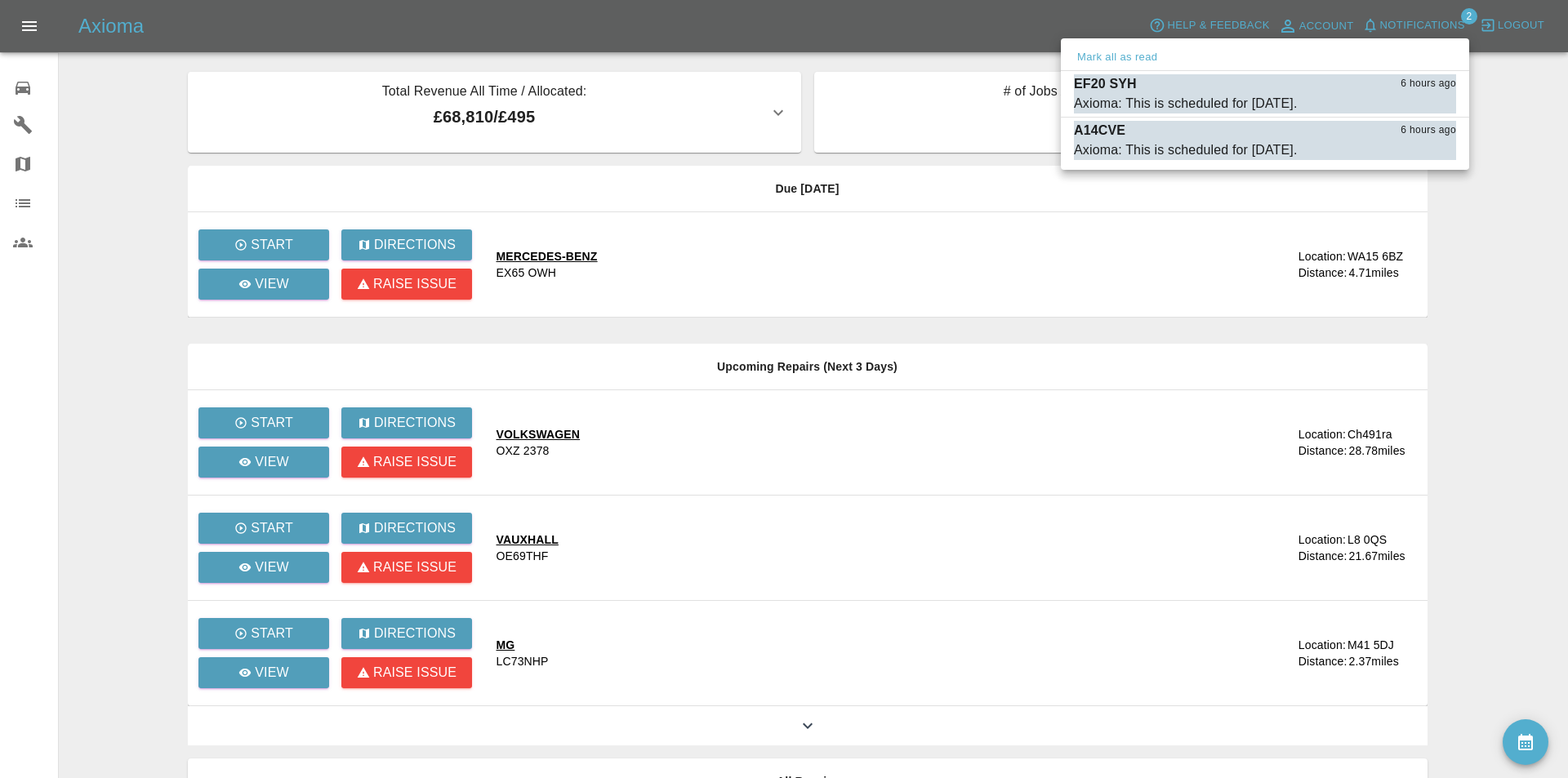
click at [127, 132] on div at bounding box center [784, 389] width 1568 height 778
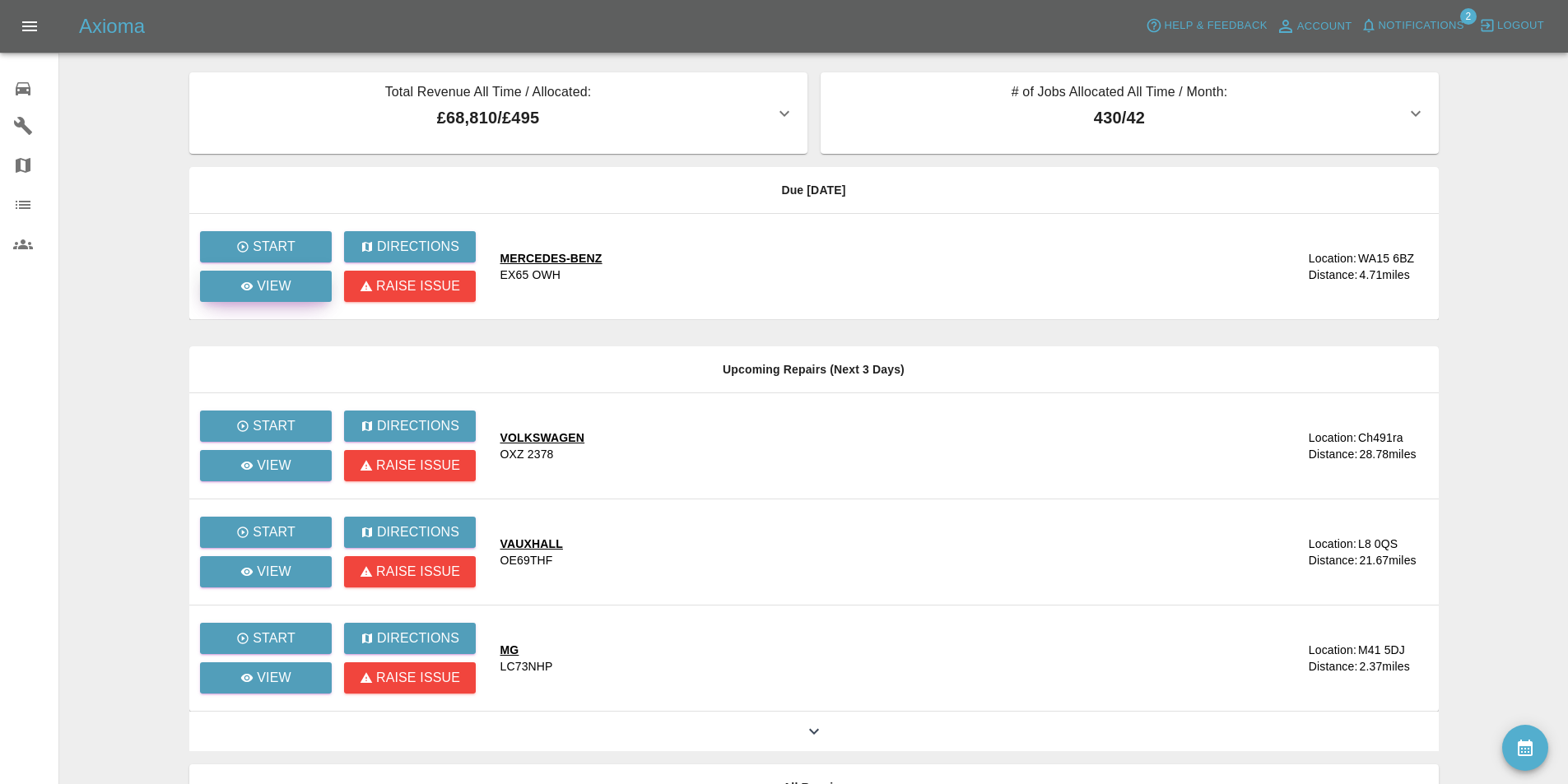
click at [305, 274] on link "View" at bounding box center [266, 286] width 132 height 31
